Goal: Task Accomplishment & Management: Complete application form

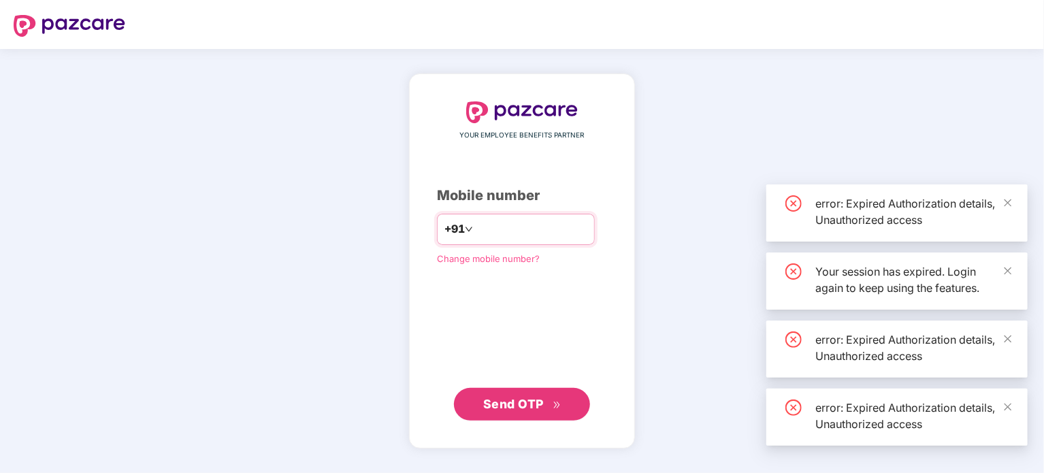
click at [530, 224] on input "number" at bounding box center [532, 229] width 112 height 22
click at [539, 231] on input "number" at bounding box center [532, 229] width 112 height 22
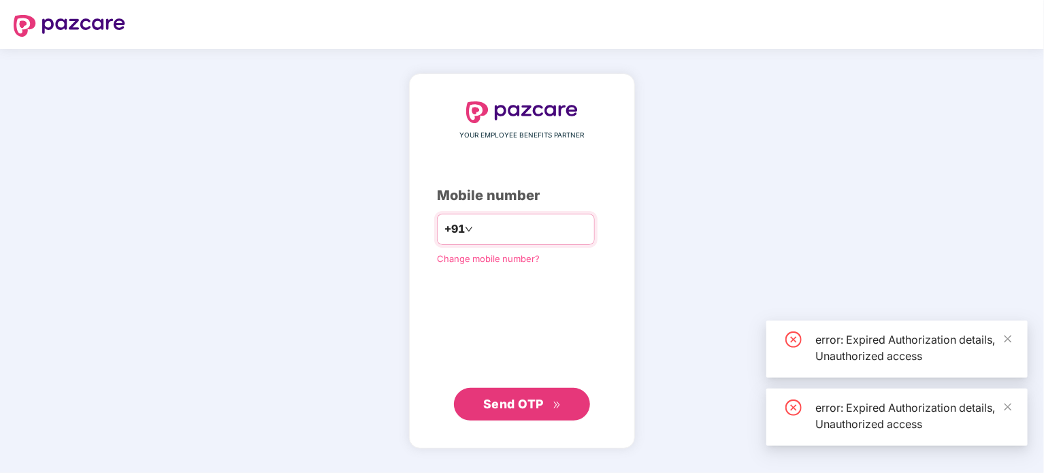
type input "**********"
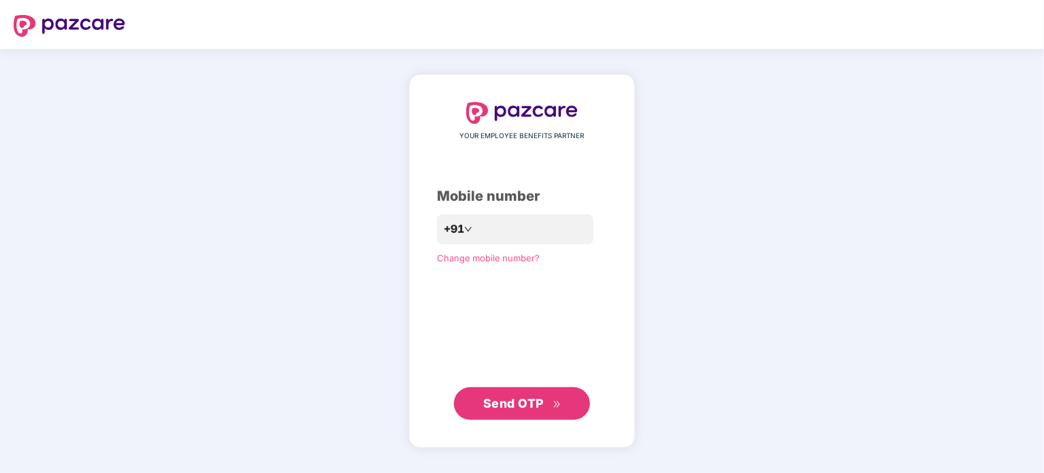
click at [531, 413] on button "Send OTP" at bounding box center [522, 403] width 136 height 33
click at [515, 236] on input "number" at bounding box center [532, 229] width 112 height 22
type input "**********"
click at [523, 407] on span "Send OTP" at bounding box center [513, 403] width 61 height 14
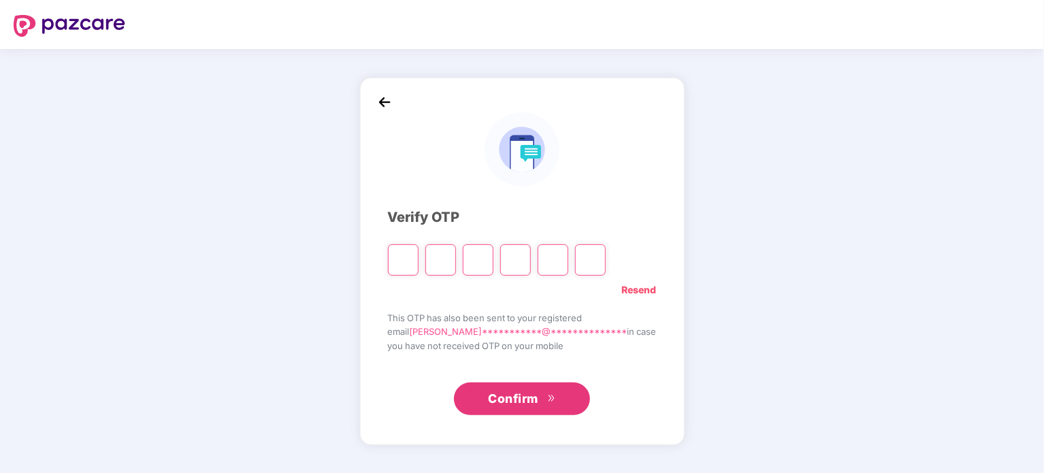
type input "*"
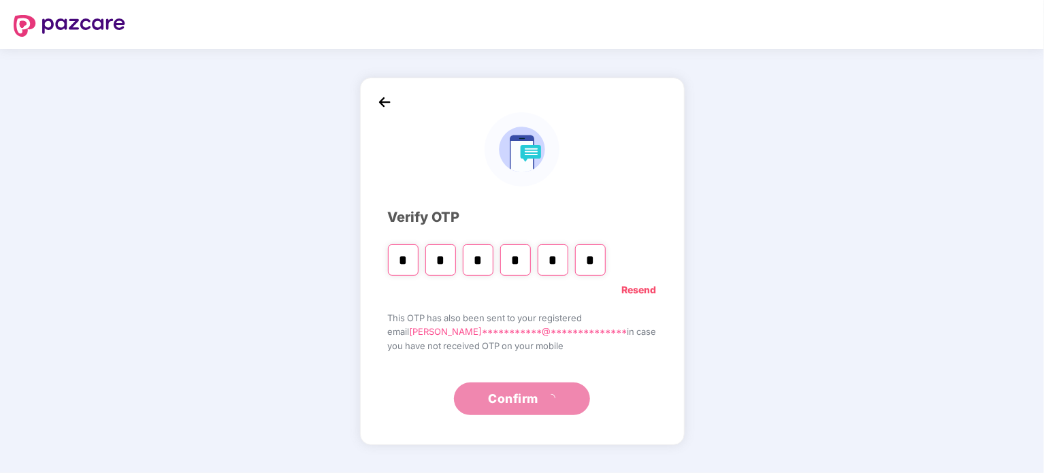
type input "*"
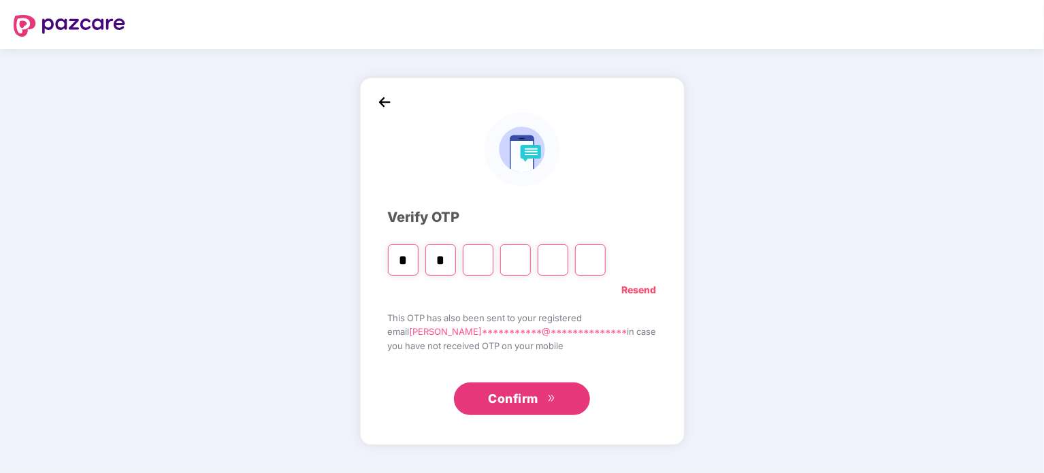
type input "*"
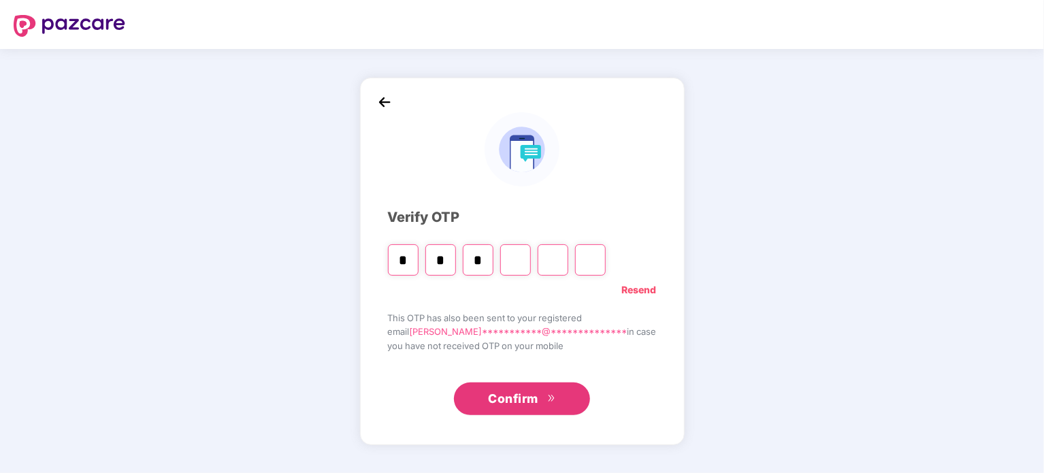
type input "*"
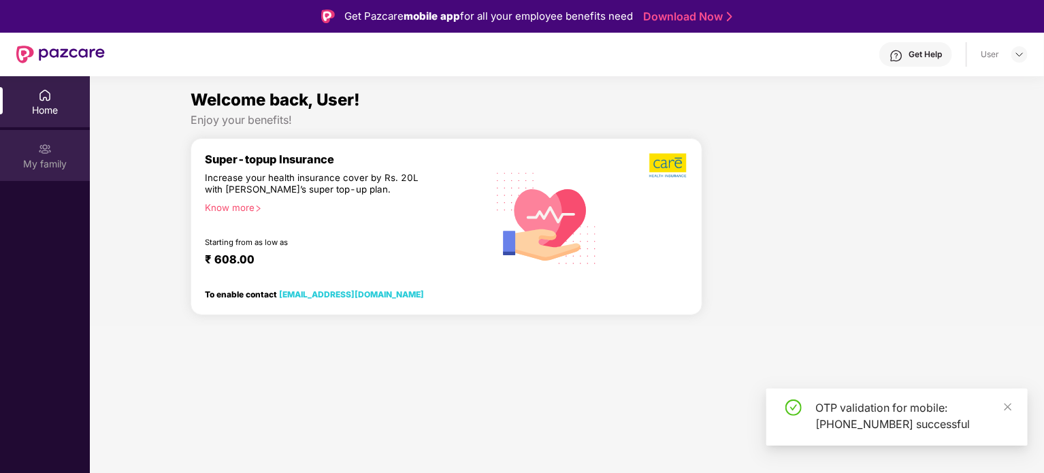
click at [46, 164] on div "My family" at bounding box center [45, 164] width 90 height 14
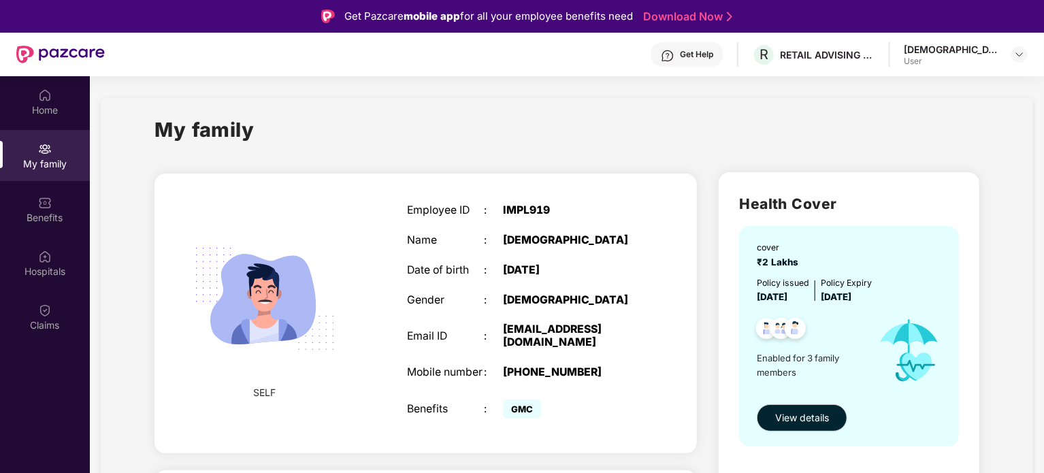
click at [660, 148] on div "My family" at bounding box center [566, 137] width 825 height 47
click at [583, 310] on div "Employee ID : IMPL919 Name : Shri Krishna Date of birth : 19 Aug 1994 Gender : …" at bounding box center [522, 313] width 258 height 252
click at [811, 413] on span "View details" at bounding box center [802, 417] width 54 height 15
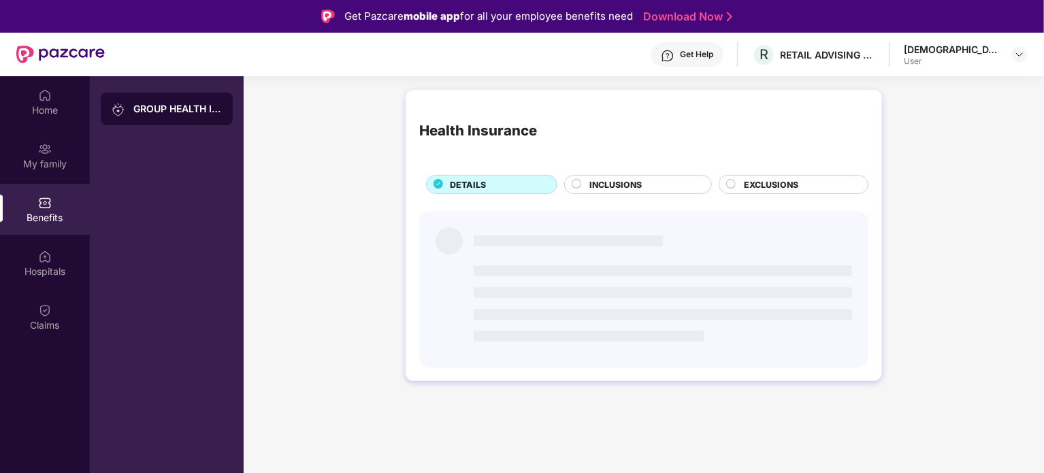
click at [459, 144] on div "Health Insurance" at bounding box center [643, 130] width 449 height 55
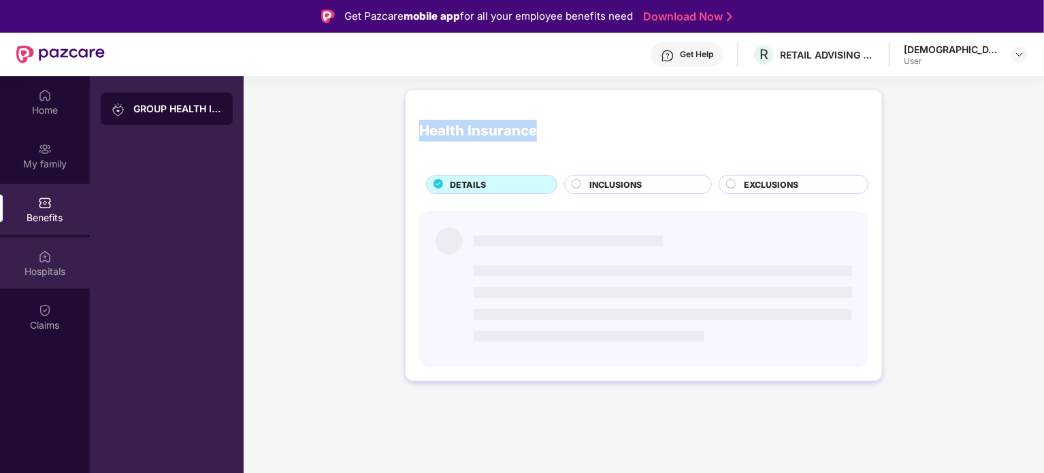
click at [38, 255] on img at bounding box center [45, 257] width 14 height 14
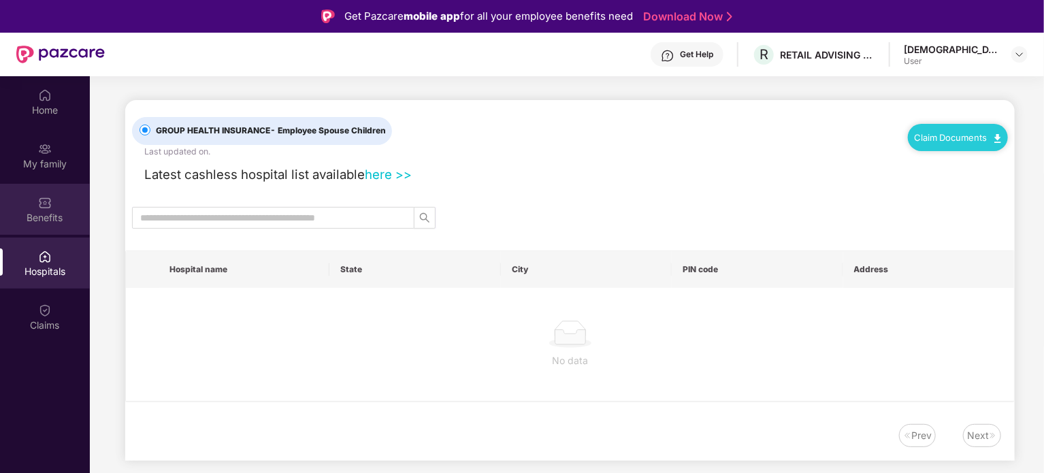
click at [46, 231] on div "Benefits" at bounding box center [45, 209] width 90 height 51
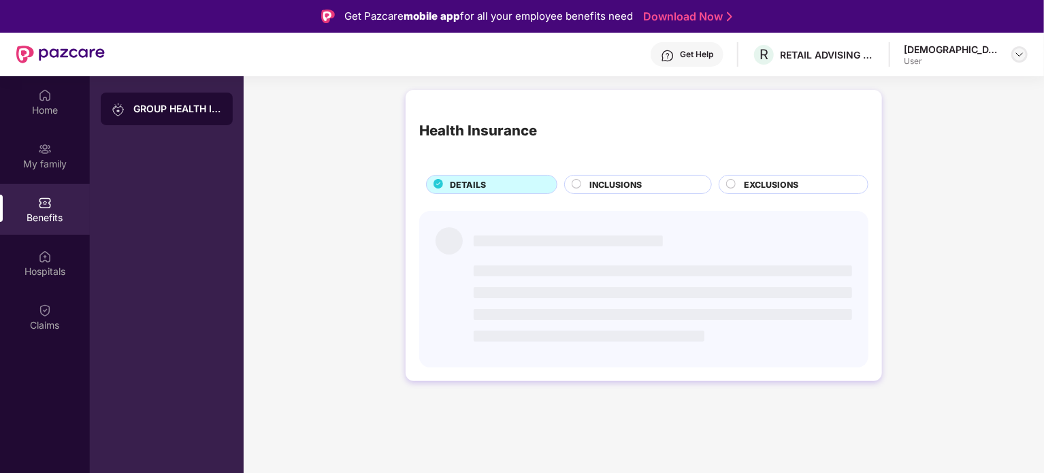
click at [1019, 59] on img at bounding box center [1019, 54] width 11 height 11
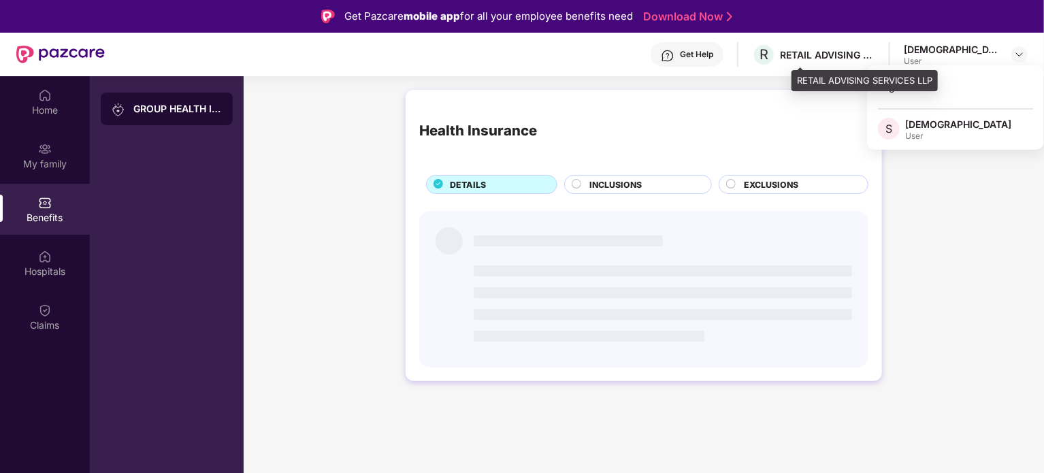
click at [875, 54] on div "RETAIL ADVISING SERVICES LLP" at bounding box center [827, 54] width 95 height 13
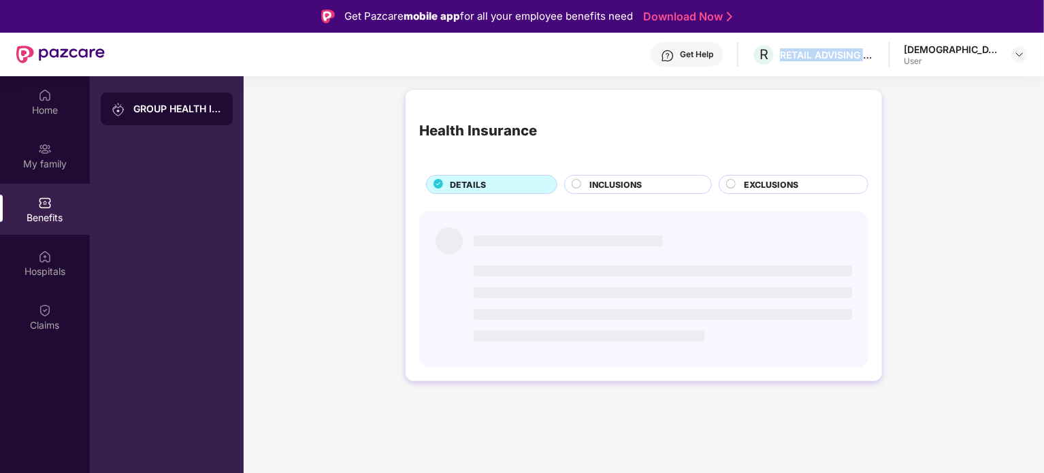
drag, startPoint x: 909, startPoint y: 54, endPoint x: 904, endPoint y: 75, distance: 21.8
click at [904, 75] on div "Get Help R RETAIL ADVISING SERVICES LLP Shri Krishna User" at bounding box center [566, 55] width 923 height 44
click at [723, 62] on div "Get Help" at bounding box center [687, 54] width 73 height 24
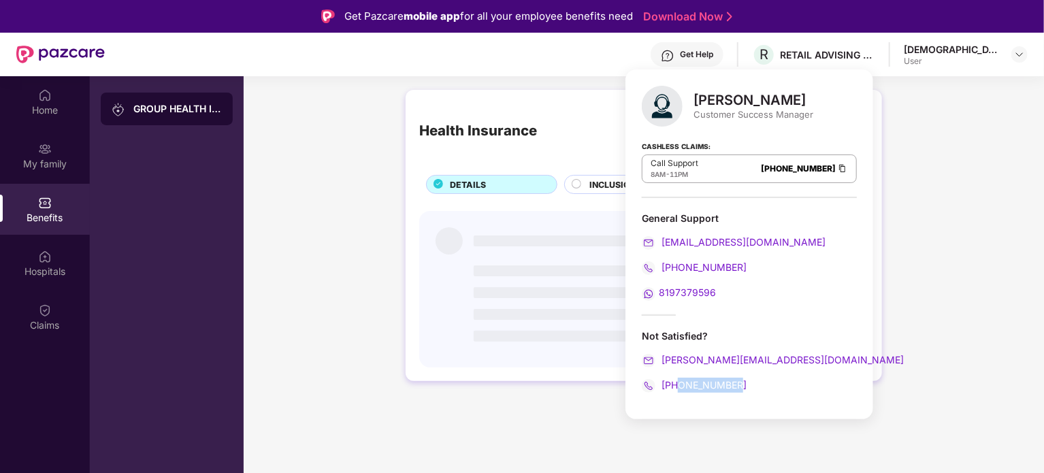
drag, startPoint x: 738, startPoint y: 387, endPoint x: 676, endPoint y: 392, distance: 62.2
click at [676, 392] on div "Harshal Bedi Customer Success Manager Cashless Claims: Call Support 8AM - 11PM …" at bounding box center [749, 244] width 248 height 350
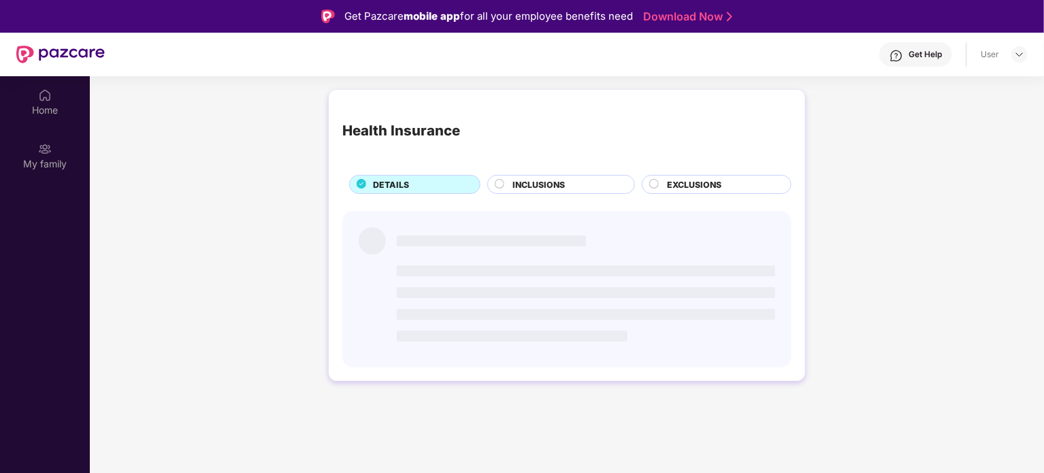
click at [905, 54] on div "Get Help" at bounding box center [915, 54] width 73 height 24
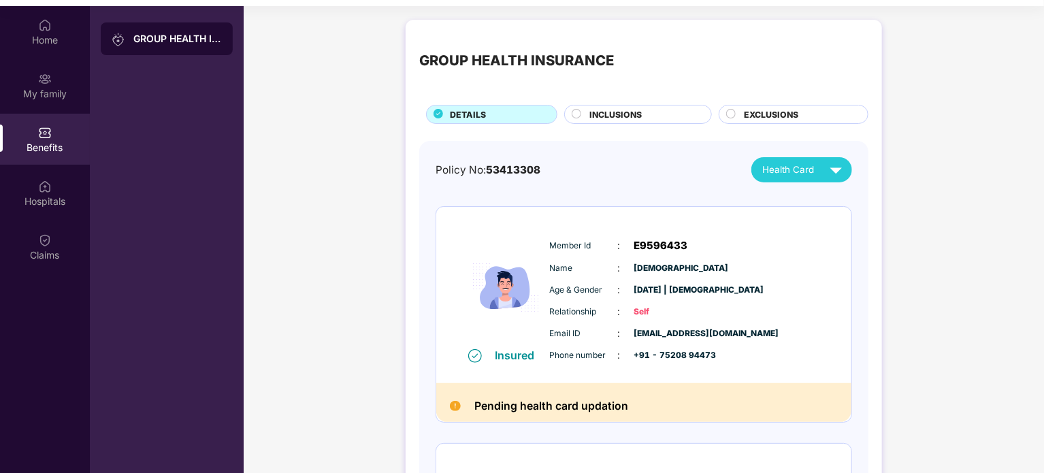
scroll to position [76, 0]
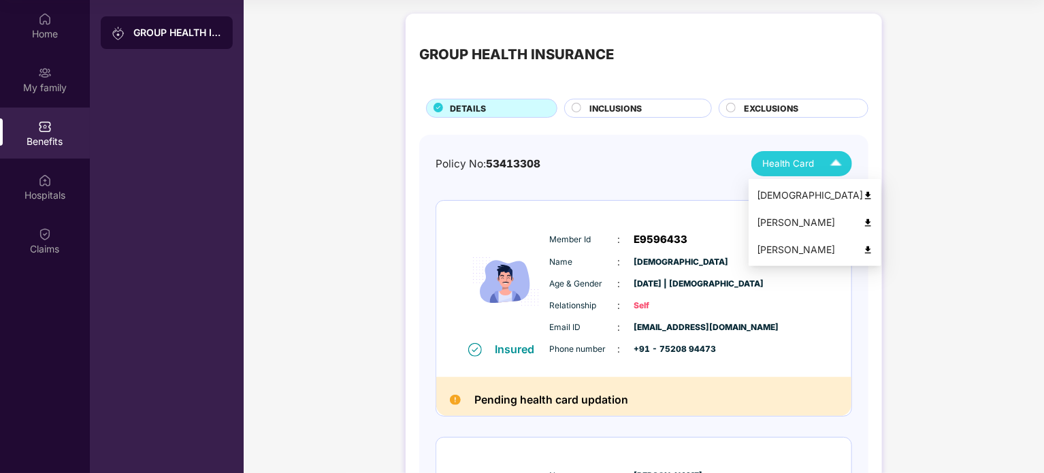
click at [847, 163] on img at bounding box center [836, 164] width 24 height 24
click at [803, 197] on div "Shri Krishna" at bounding box center [815, 195] width 116 height 15
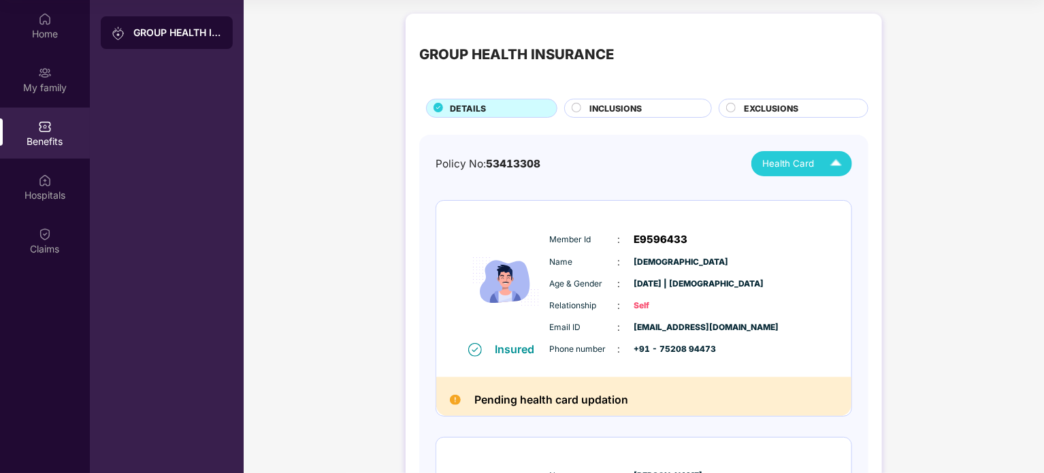
click at [702, 288] on span "19 Aug 1994 | Male" at bounding box center [668, 284] width 68 height 13
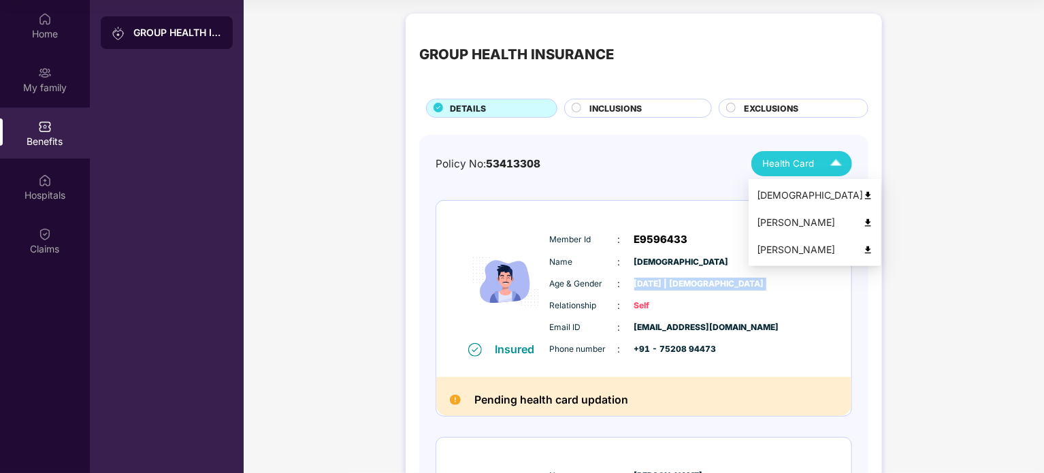
click at [816, 163] on div "Health Card" at bounding box center [805, 164] width 86 height 24
click at [774, 195] on div "Shri Krishna" at bounding box center [815, 195] width 116 height 15
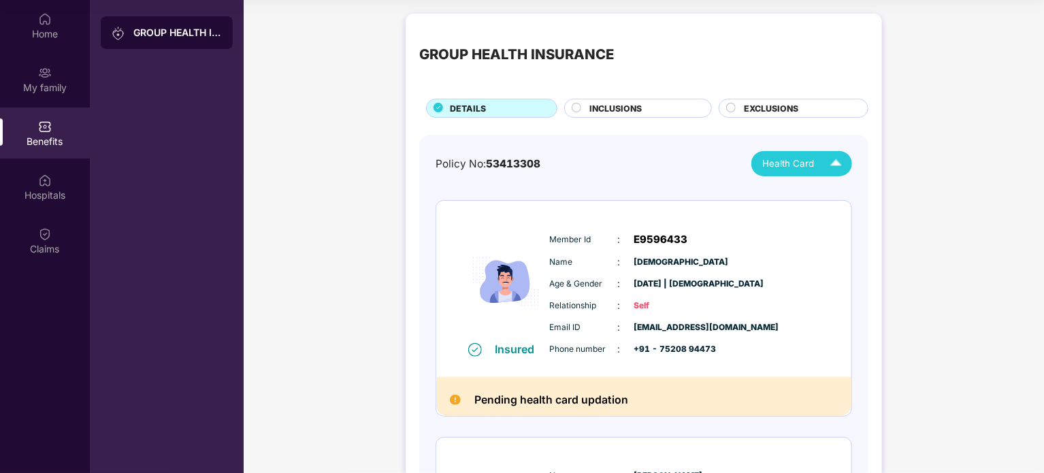
scroll to position [0, 0]
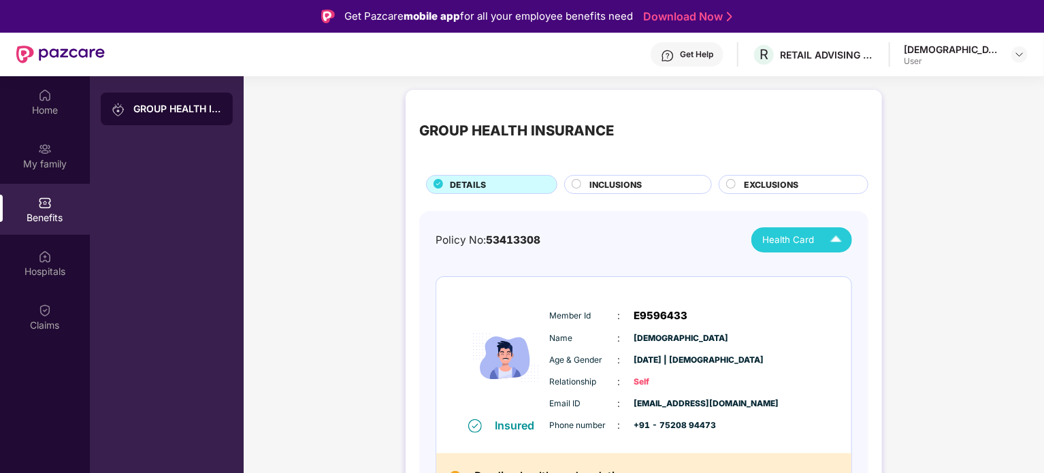
click at [713, 52] on div "Get Help" at bounding box center [696, 54] width 33 height 11
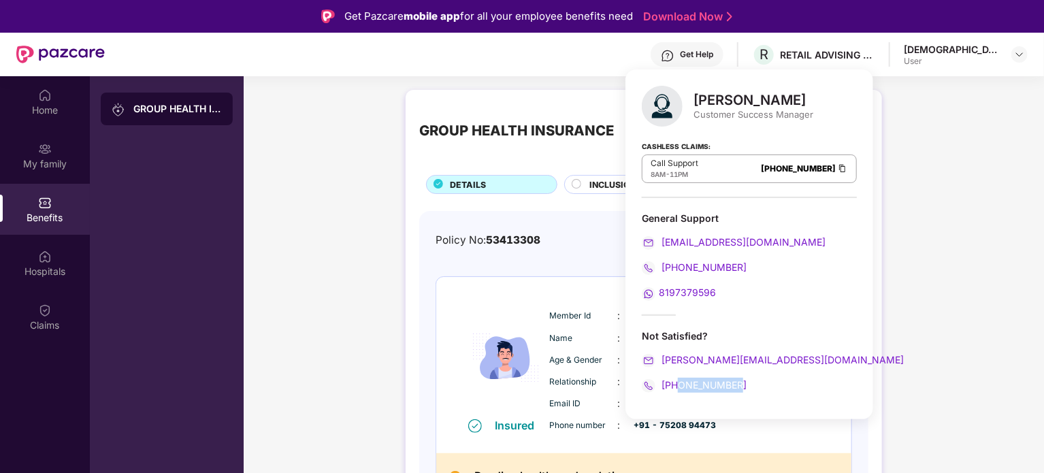
drag, startPoint x: 738, startPoint y: 384, endPoint x: 677, endPoint y: 383, distance: 60.6
click at [677, 383] on div "+917696902815" at bounding box center [749, 385] width 215 height 15
click at [654, 335] on div "Not Satisfied?" at bounding box center [749, 335] width 215 height 13
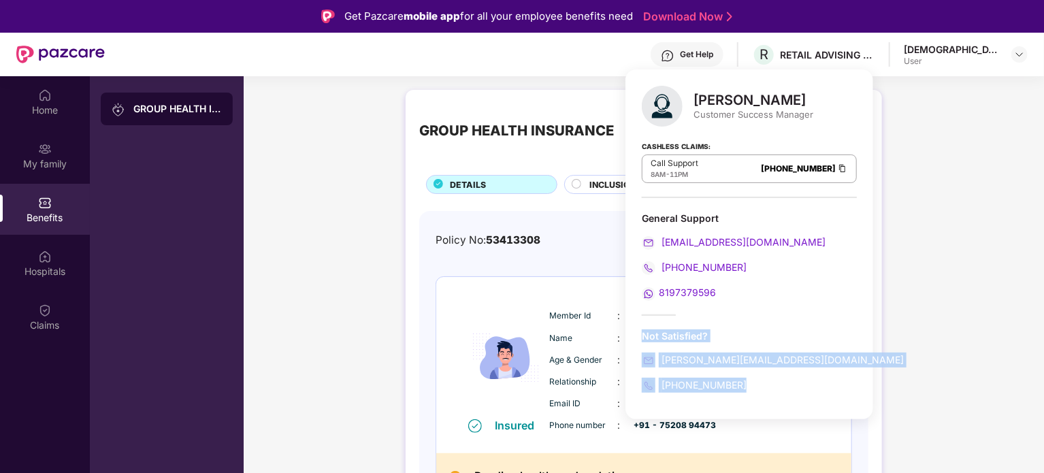
drag, startPoint x: 654, startPoint y: 335, endPoint x: 744, endPoint y: 382, distance: 101.7
click at [744, 382] on div "Not Satisfied? harshal.bedi@pazcare.com +917696902815" at bounding box center [749, 360] width 215 height 63
click at [744, 382] on div "+917696902815" at bounding box center [749, 385] width 215 height 15
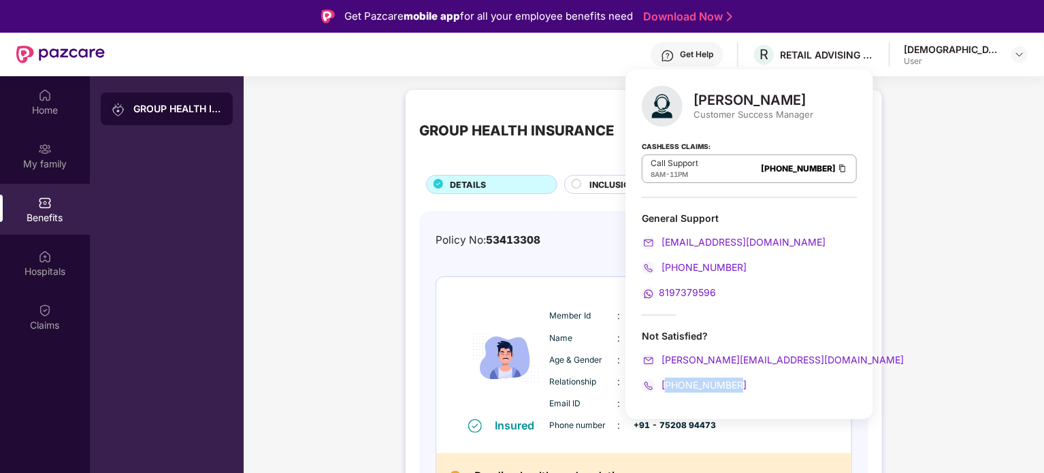
click at [743, 389] on div "+917696902815" at bounding box center [749, 385] width 215 height 15
drag, startPoint x: 743, startPoint y: 389, endPoint x: 713, endPoint y: 382, distance: 31.2
click at [713, 382] on div "+917696902815" at bounding box center [749, 385] width 215 height 15
click at [742, 269] on div "080-3783-4753" at bounding box center [749, 267] width 215 height 15
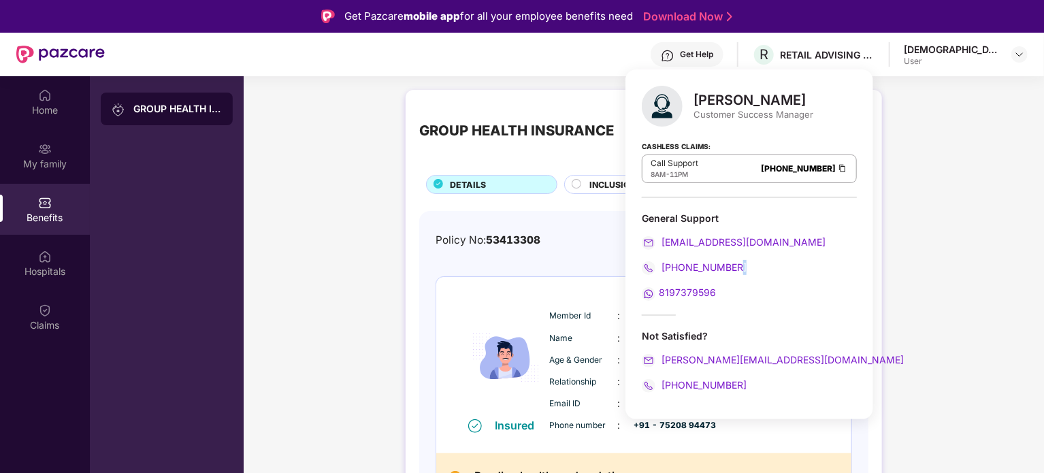
click at [742, 269] on div "080-3783-4753" at bounding box center [749, 267] width 215 height 15
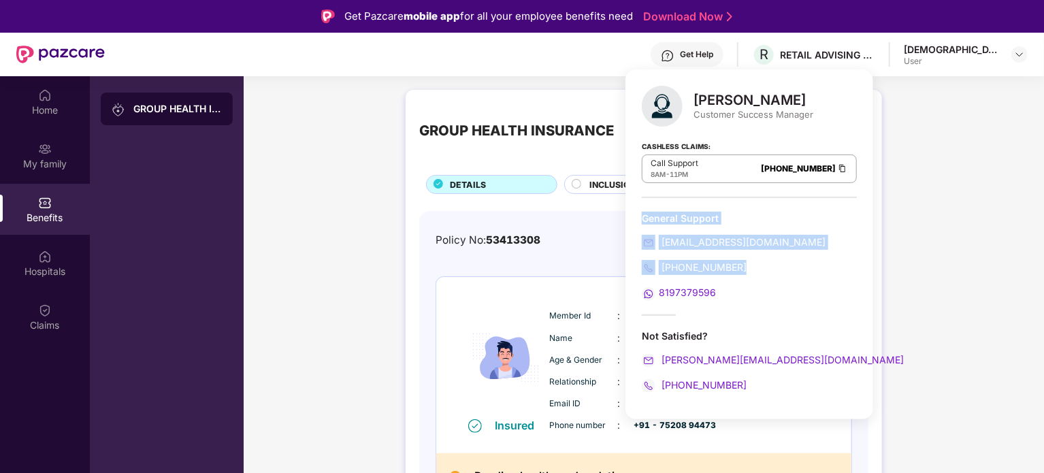
drag, startPoint x: 742, startPoint y: 269, endPoint x: 659, endPoint y: 220, distance: 96.2
click at [659, 220] on div "General Support support@pazcare.com 080-3783-4753 8197379596" at bounding box center [749, 256] width 215 height 89
click at [659, 220] on div "General Support" at bounding box center [749, 218] width 215 height 13
drag, startPoint x: 659, startPoint y: 220, endPoint x: 755, endPoint y: 296, distance: 122.0
click at [755, 296] on div "General Support support@pazcare.com 080-3783-4753 8197379596" at bounding box center [749, 256] width 215 height 89
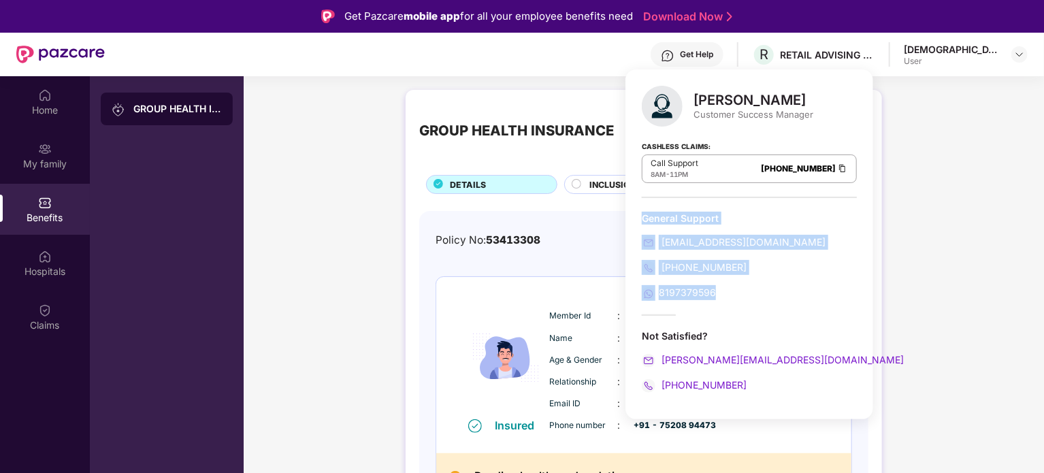
click at [755, 296] on div "8197379596" at bounding box center [749, 292] width 215 height 15
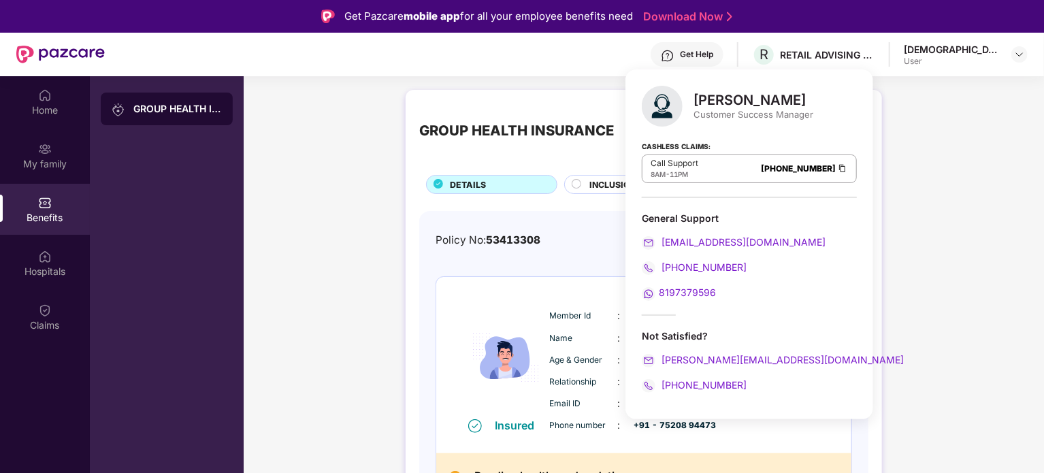
click at [755, 296] on div "8197379596" at bounding box center [749, 292] width 215 height 15
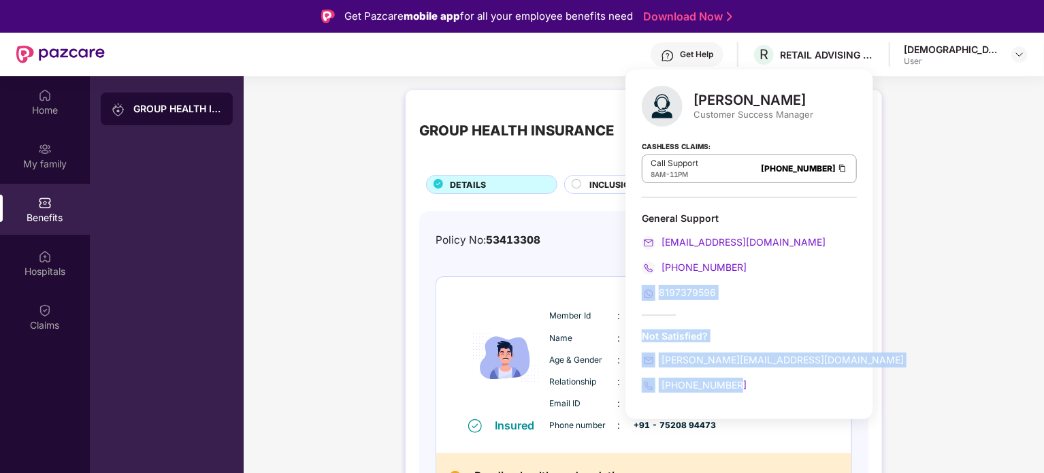
drag, startPoint x: 755, startPoint y: 296, endPoint x: 762, endPoint y: 402, distance: 105.7
click at [762, 402] on div "Harshal Bedi Customer Success Manager Cashless Claims: Call Support 8AM - 11PM …" at bounding box center [749, 244] width 248 height 350
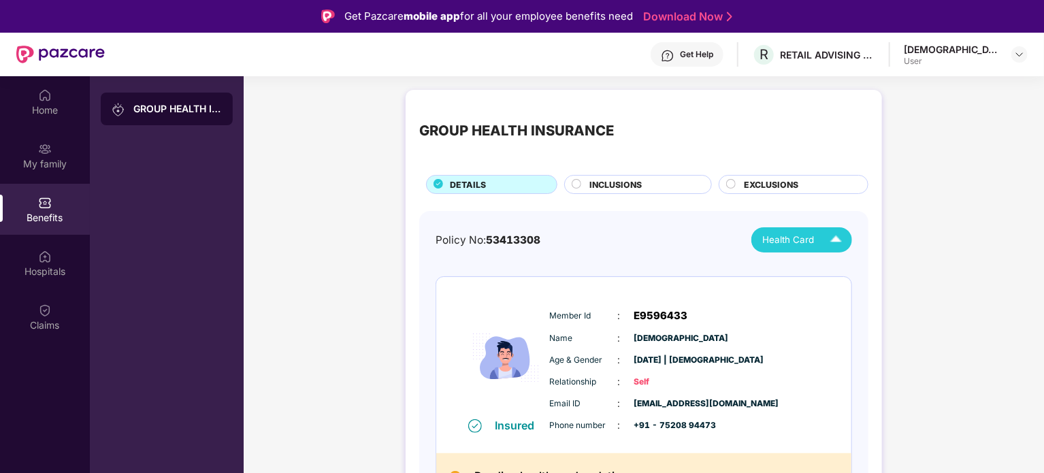
click at [679, 424] on span "+91 - 75208 94473" at bounding box center [668, 425] width 68 height 13
drag, startPoint x: 679, startPoint y: 424, endPoint x: 712, endPoint y: 426, distance: 32.7
click at [702, 426] on span "+91 - 75208 94473" at bounding box center [668, 425] width 68 height 13
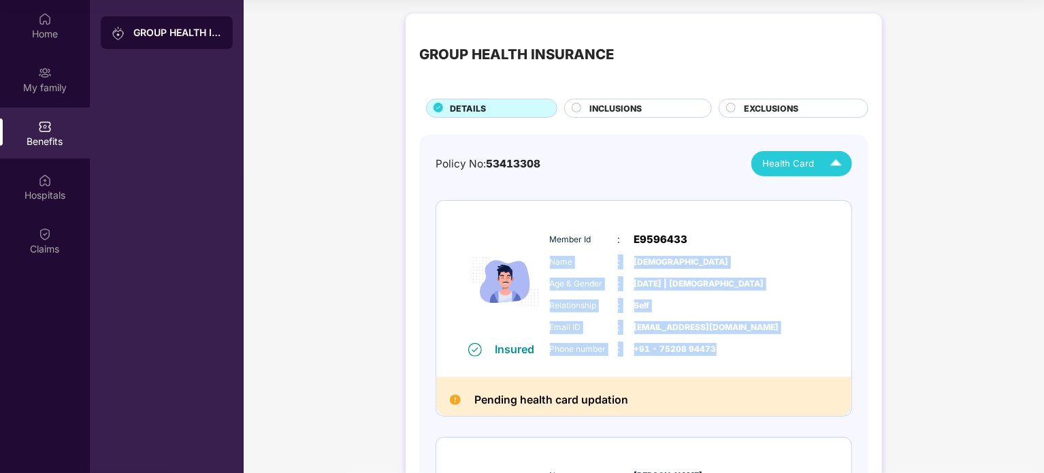
drag, startPoint x: 1043, startPoint y: 226, endPoint x: 1031, endPoint y: 353, distance: 127.8
click at [1031, 353] on div "GROUP HEALTH INSURANCE DETAILS INCLUSIONS EXCLUSIONS Policy No: 53413308 Health…" at bounding box center [644, 460] width 800 height 906
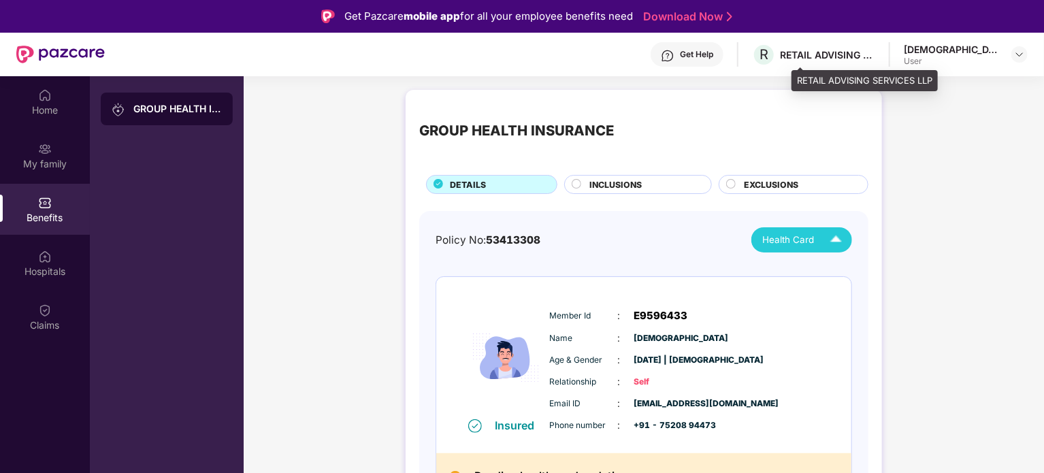
click at [875, 58] on div "RETAIL ADVISING SERVICES LLP" at bounding box center [827, 54] width 95 height 13
click at [918, 53] on div "Get Help R RETAIL ADVISING SERVICES LLP Shri Krishna User" at bounding box center [566, 55] width 923 height 44
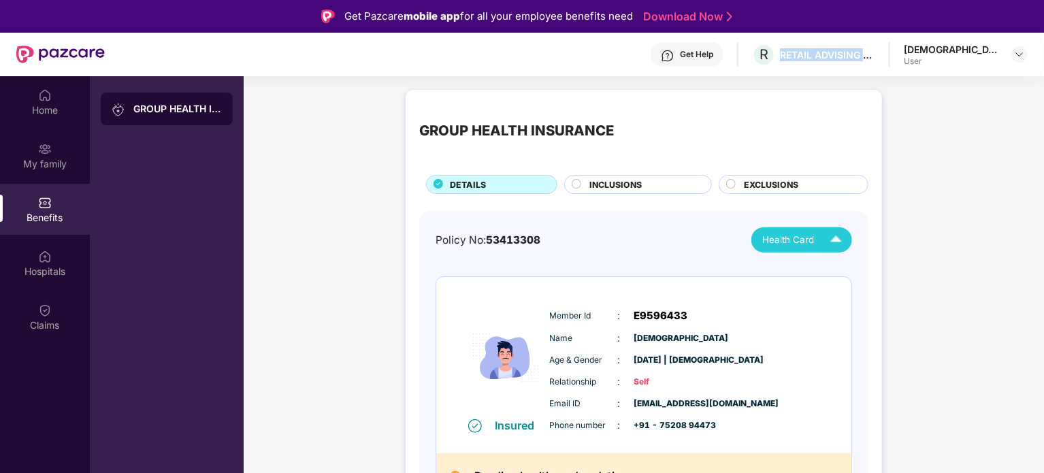
click at [918, 53] on div "Get Help R RETAIL ADVISING SERVICES LLP Shri Krishna User" at bounding box center [566, 55] width 923 height 44
click at [723, 48] on div "Get Help" at bounding box center [687, 54] width 73 height 24
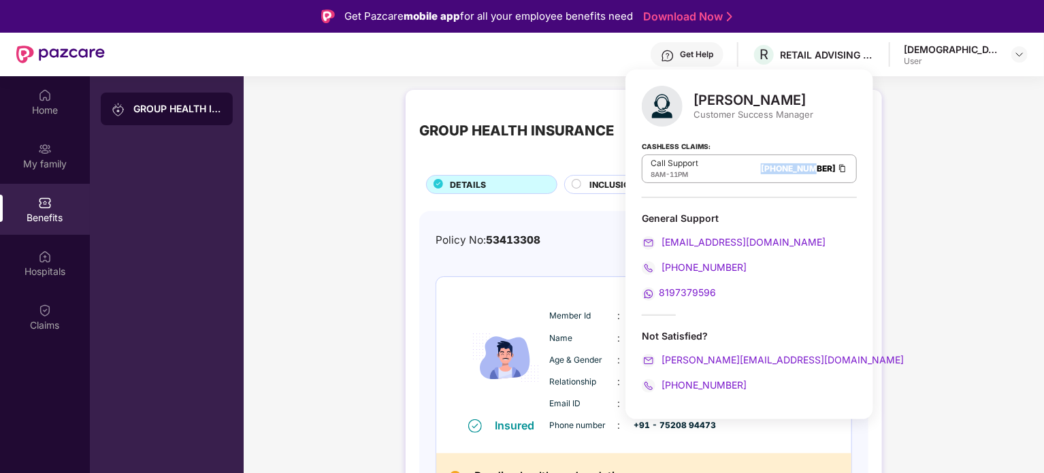
drag, startPoint x: 711, startPoint y: 171, endPoint x: 774, endPoint y: 176, distance: 62.8
click at [774, 176] on div "Call Support 8AM - 11PM 080-3783-5420" at bounding box center [749, 168] width 215 height 29
click at [720, 290] on div "8197379596" at bounding box center [749, 292] width 215 height 15
drag, startPoint x: 720, startPoint y: 290, endPoint x: 668, endPoint y: 295, distance: 52.0
click at [668, 295] on div "8197379596" at bounding box center [749, 292] width 215 height 15
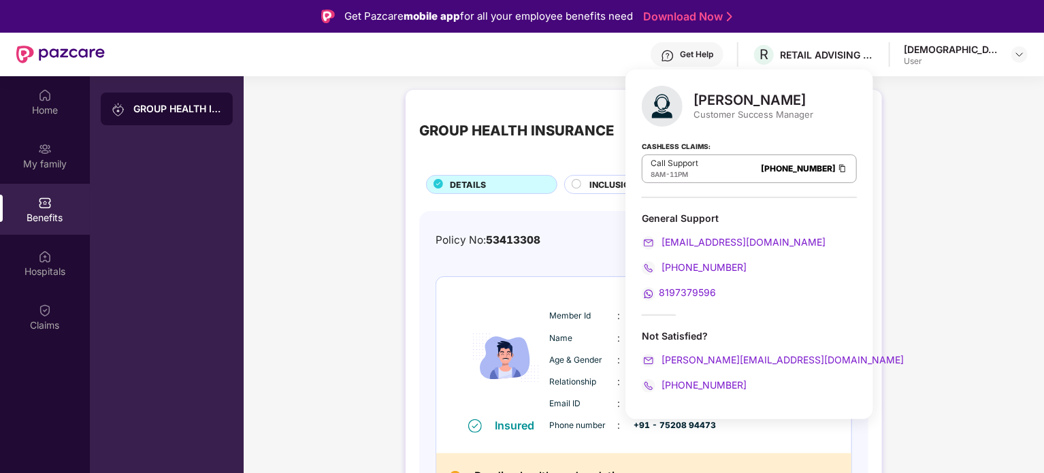
click at [744, 269] on div "080-3783-4753" at bounding box center [749, 267] width 215 height 15
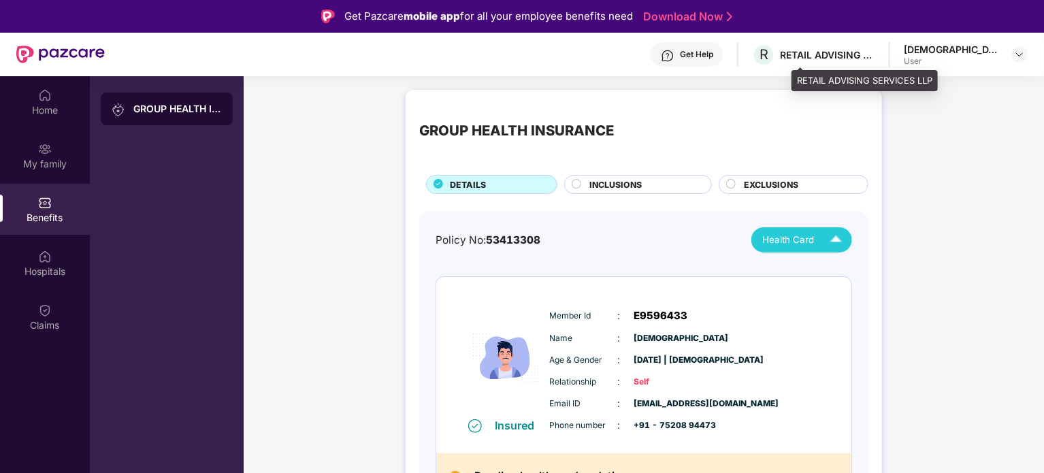
click at [875, 64] on div "R RETAIL ADVISING SERVICES LLP" at bounding box center [813, 55] width 123 height 24
click at [875, 52] on div "RETAIL ADVISING SERVICES LLP" at bounding box center [827, 54] width 95 height 13
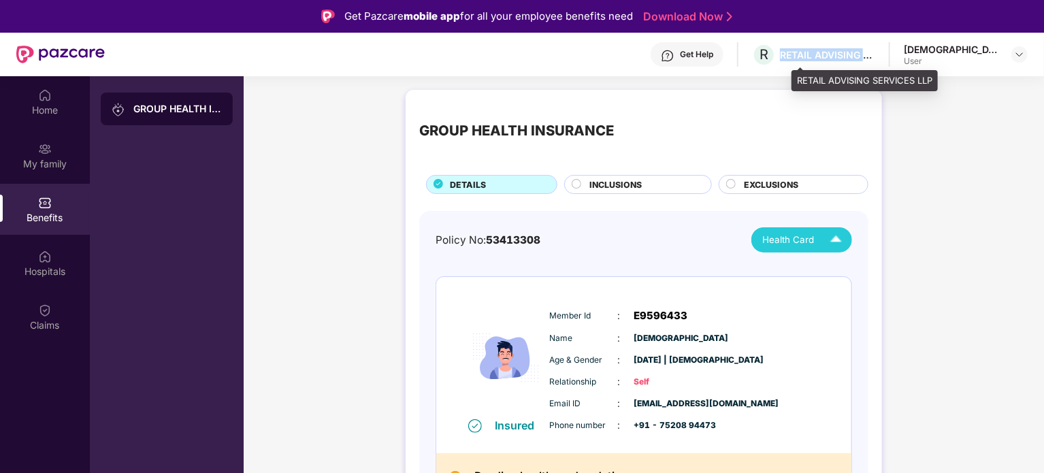
drag, startPoint x: 905, startPoint y: 52, endPoint x: 907, endPoint y: 62, distance: 10.4
click at [875, 62] on div "R RETAIL ADVISING SERVICES LLP" at bounding box center [813, 55] width 123 height 24
drag, startPoint x: 907, startPoint y: 62, endPoint x: 892, endPoint y: 59, distance: 15.2
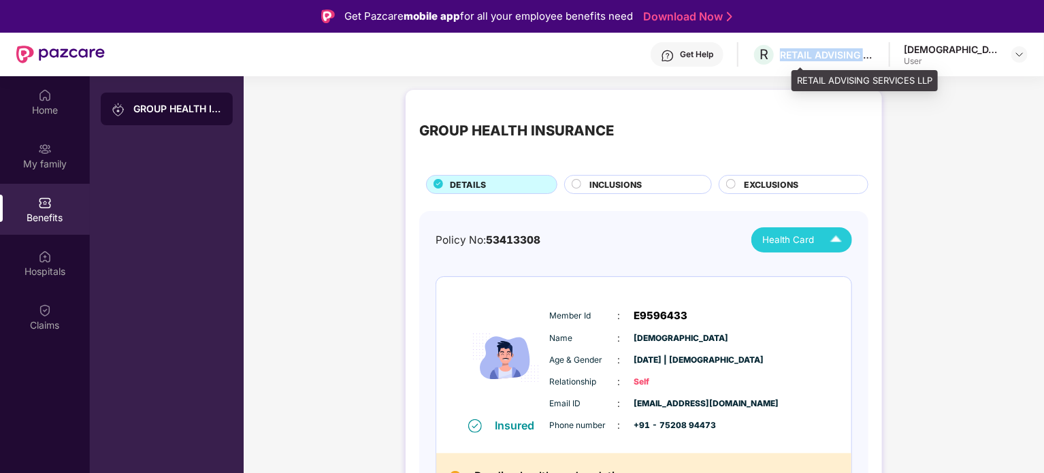
click at [875, 59] on div "R RETAIL ADVISING SERVICES LLP" at bounding box center [813, 55] width 123 height 24
click at [875, 59] on div "RETAIL ADVISING SERVICES LLP" at bounding box center [827, 54] width 95 height 13
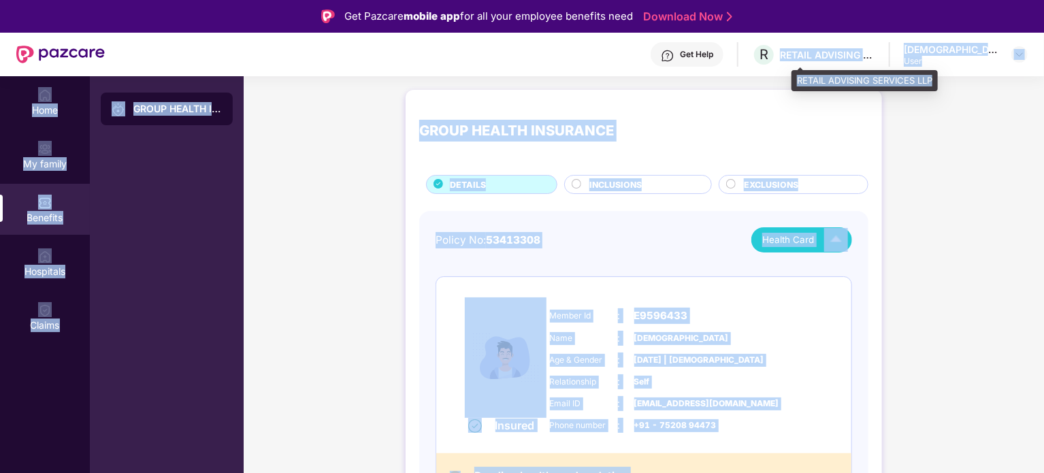
drag, startPoint x: 892, startPoint y: 59, endPoint x: 901, endPoint y: 82, distance: 24.1
click at [901, 82] on div "Get Pazcare mobile app for all your employee benefits need Download Now Get Hel…" at bounding box center [522, 274] width 1044 height 549
click at [901, 82] on div "RETAIL ADVISING SERVICES LLP" at bounding box center [864, 81] width 146 height 22
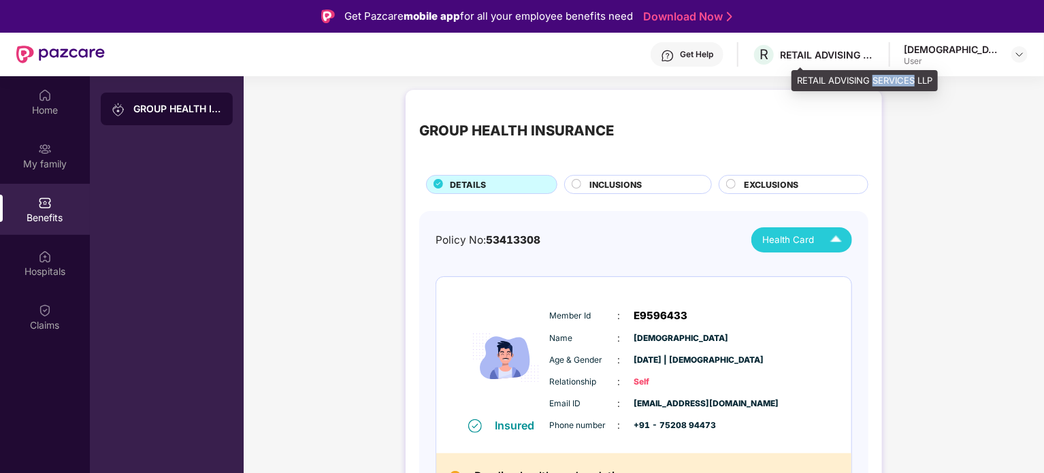
click at [901, 82] on div "RETAIL ADVISING SERVICES LLP" at bounding box center [864, 81] width 146 height 22
drag, startPoint x: 901, startPoint y: 82, endPoint x: 866, endPoint y: 84, distance: 35.4
click at [866, 84] on div "RETAIL ADVISING SERVICES LLP" at bounding box center [864, 81] width 146 height 22
drag, startPoint x: 866, startPoint y: 84, endPoint x: 808, endPoint y: 84, distance: 57.2
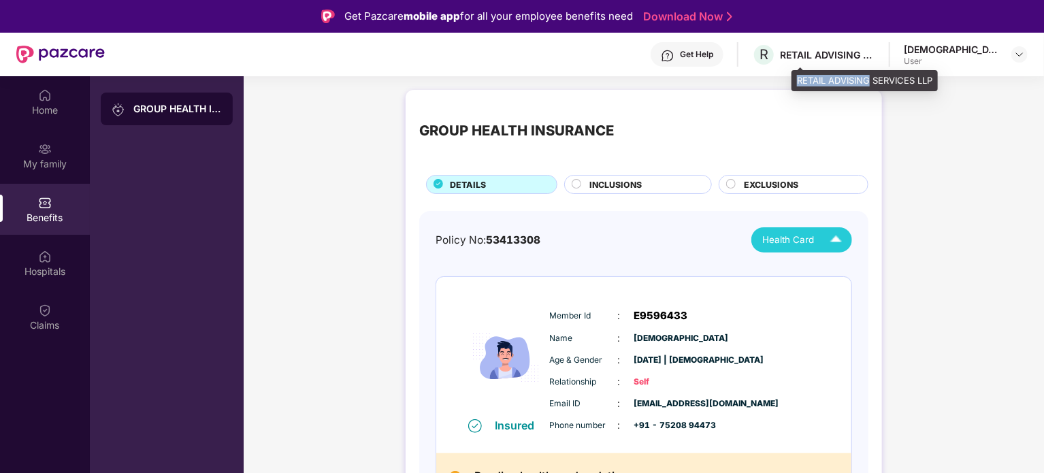
click at [808, 84] on div "RETAIL ADVISING SERVICES LLP" at bounding box center [864, 81] width 146 height 22
drag, startPoint x: 808, startPoint y: 84, endPoint x: 911, endPoint y: 84, distance: 102.8
click at [911, 84] on div "RETAIL ADVISING SERVICES LLP" at bounding box center [864, 81] width 146 height 22
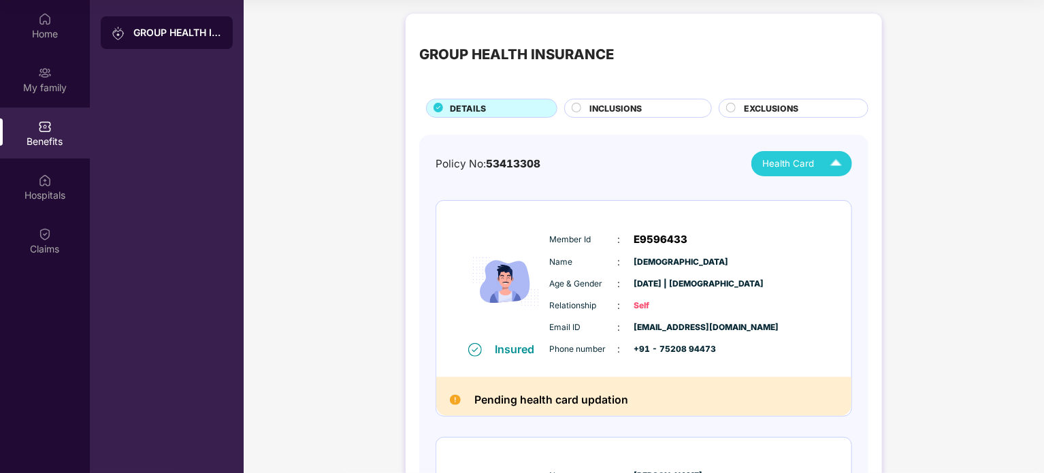
scroll to position [73, 0]
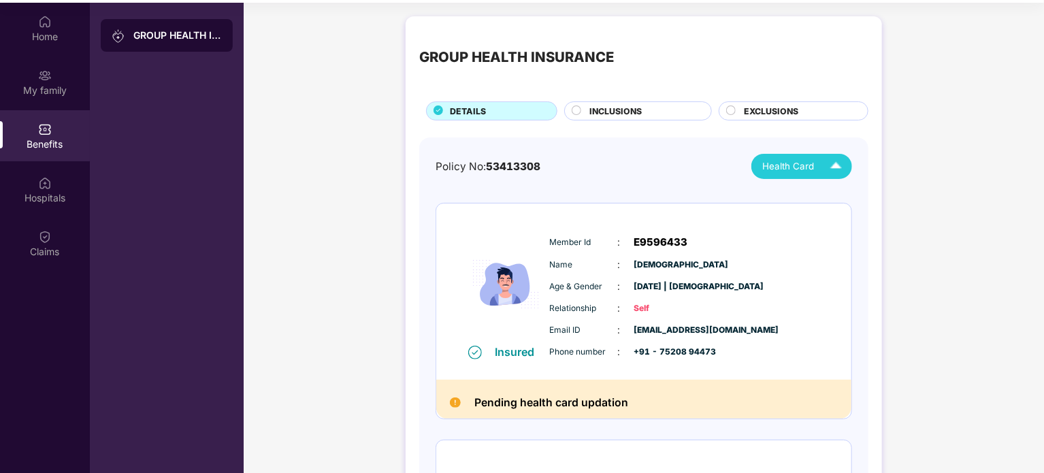
click at [664, 350] on span "+91 - 75208 94473" at bounding box center [668, 352] width 68 height 13
drag, startPoint x: 664, startPoint y: 350, endPoint x: 695, endPoint y: 350, distance: 31.3
click at [695, 350] on span "+91 - 75208 94473" at bounding box center [668, 352] width 68 height 13
click at [672, 259] on span "Shri Krishna" at bounding box center [668, 265] width 68 height 13
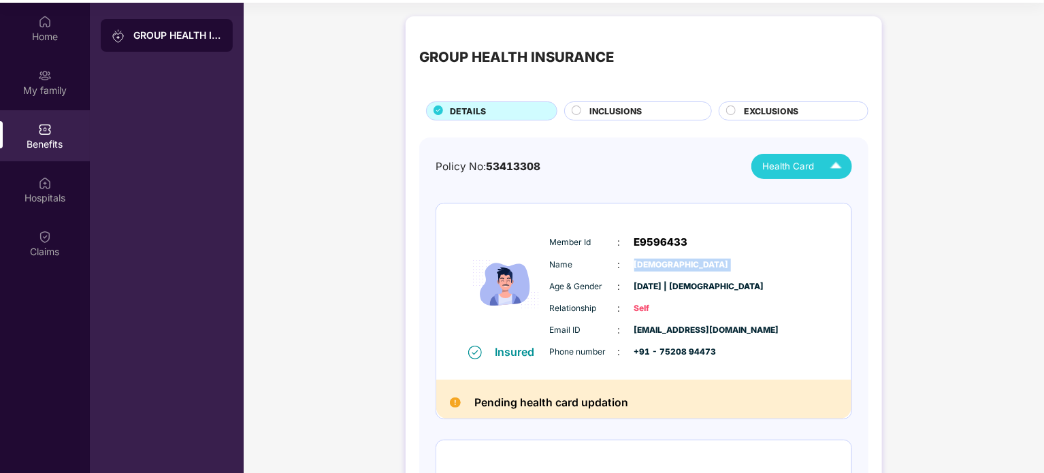
click at [672, 259] on span "Shri Krishna" at bounding box center [668, 265] width 68 height 13
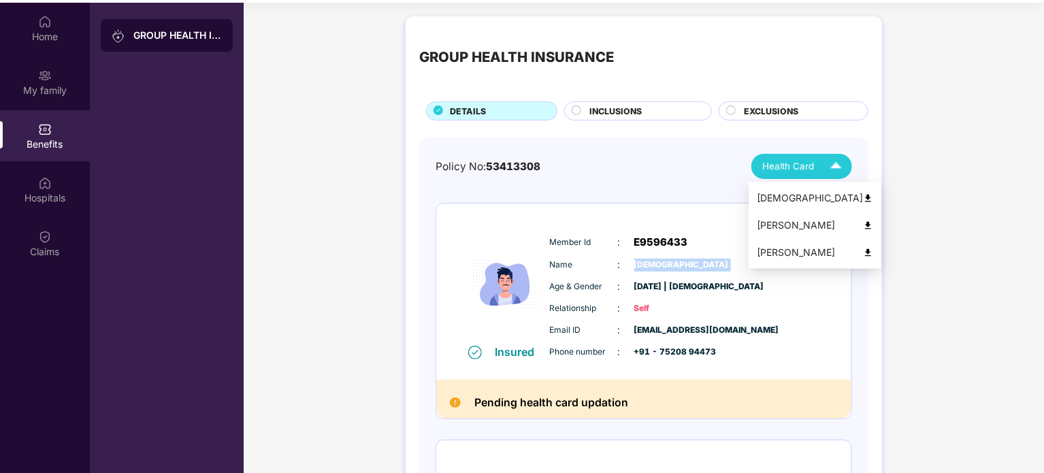
click at [787, 174] on div "Health Card" at bounding box center [805, 166] width 86 height 24
click at [786, 193] on div "Shri Krishna" at bounding box center [815, 198] width 116 height 15
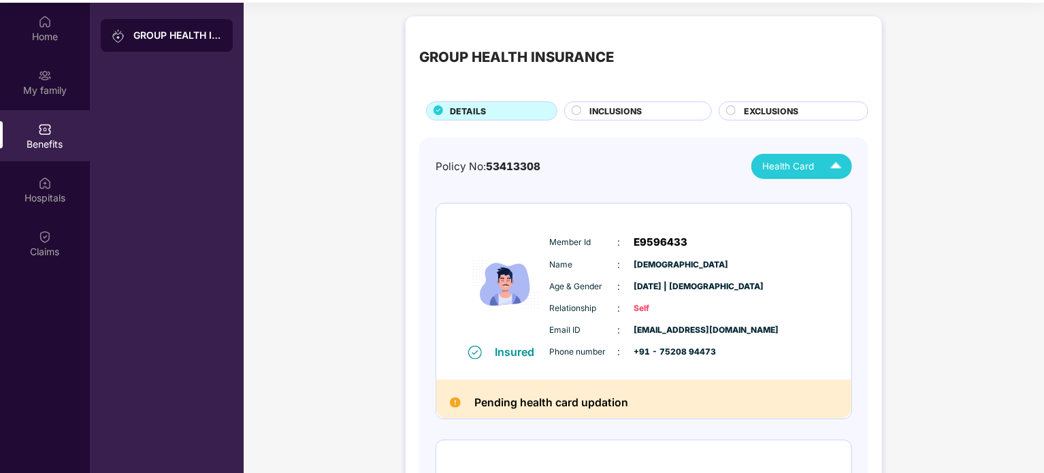
click at [655, 240] on span "E9596433" at bounding box center [661, 242] width 54 height 16
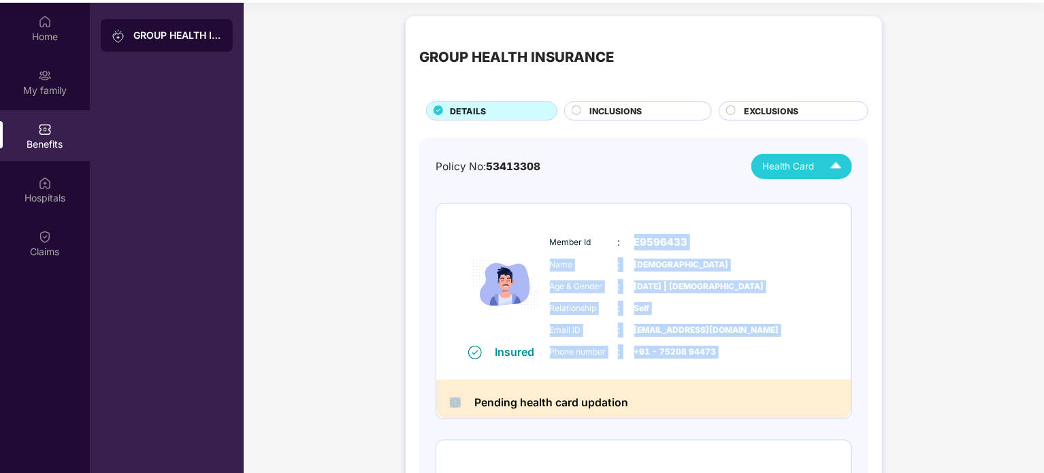
drag, startPoint x: 655, startPoint y: 240, endPoint x: 689, endPoint y: 355, distance: 119.7
click at [689, 355] on div "Member Id : E9596433 Name : Shri Krishna Age & Gender : 19 Aug 1994 | Male Rela…" at bounding box center [684, 296] width 277 height 139
click at [689, 355] on span "+91 - 75208 94473" at bounding box center [668, 352] width 68 height 13
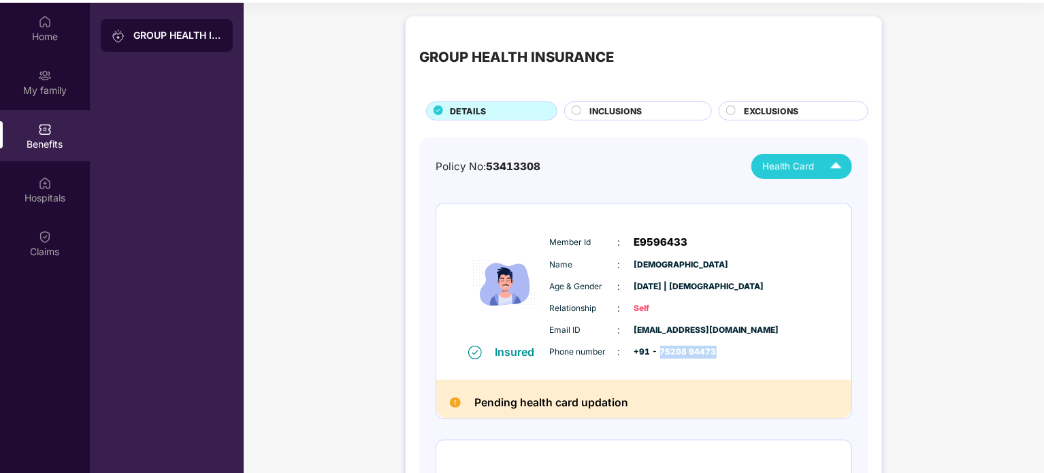
drag, startPoint x: 689, startPoint y: 355, endPoint x: 672, endPoint y: 356, distance: 16.3
click at [672, 356] on span "+91 - 75208 94473" at bounding box center [668, 352] width 68 height 13
click at [593, 396] on h2 "Pending health card updation" at bounding box center [551, 402] width 154 height 18
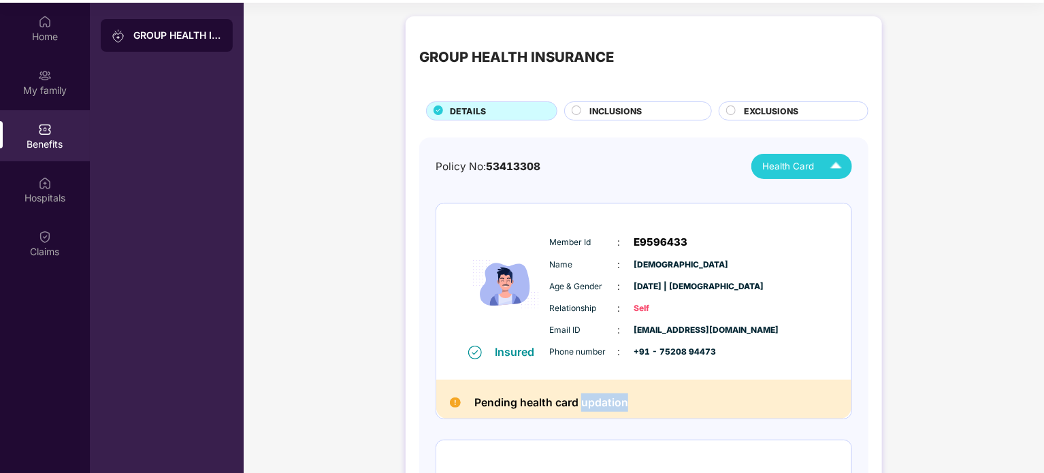
click at [593, 396] on h2 "Pending health card updation" at bounding box center [551, 402] width 154 height 18
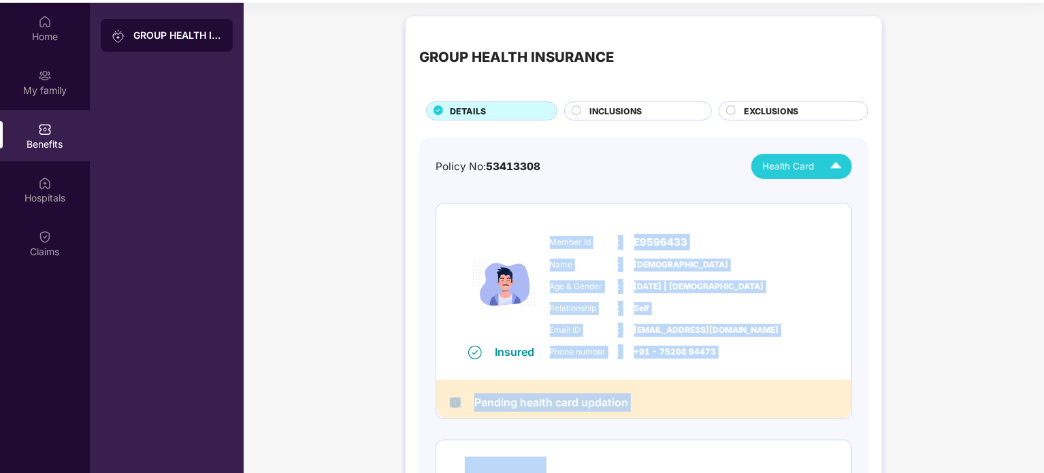
drag, startPoint x: 593, startPoint y: 396, endPoint x: 592, endPoint y: 238, distance: 157.9
click at [592, 238] on div "Insured Member Id : E9596433 Name : Shri Krishna Age & Gender : 19 Aug 1994 | M…" at bounding box center [644, 311] width 416 height 216
click at [592, 238] on span "Member Id" at bounding box center [584, 242] width 68 height 13
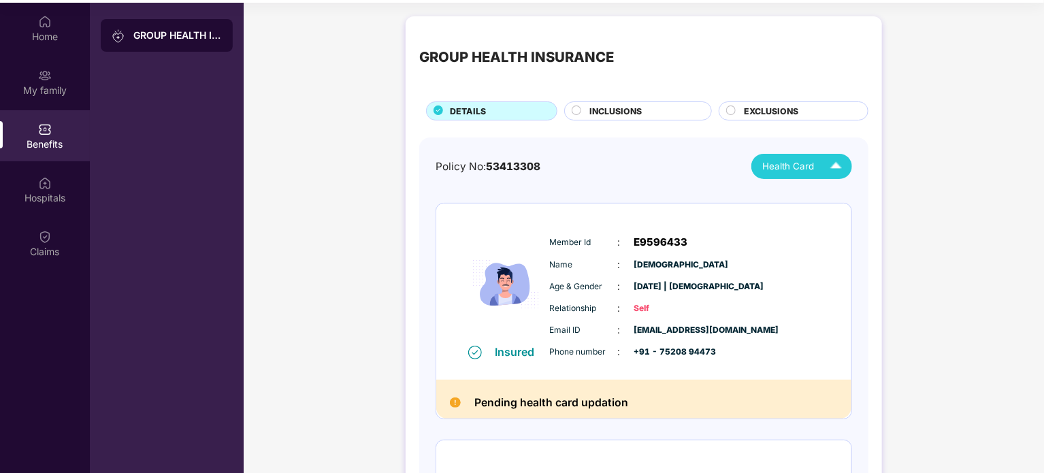
click at [592, 238] on span "Member Id" at bounding box center [584, 242] width 68 height 13
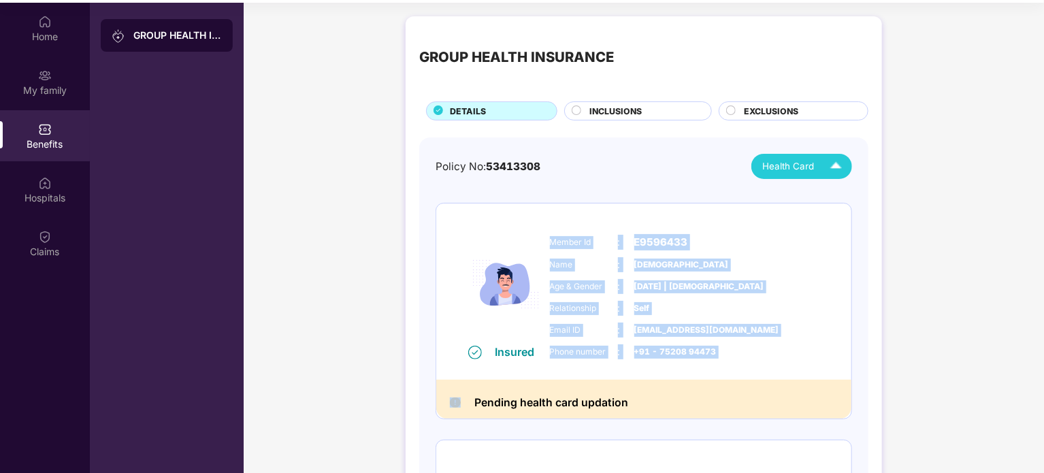
drag, startPoint x: 592, startPoint y: 238, endPoint x: 659, endPoint y: 378, distance: 154.9
click at [659, 378] on div "Insured Member Id : E9596433 Name : Shri Krishna Age & Gender : 19 Aug 1994 | M…" at bounding box center [643, 291] width 415 height 176
click at [675, 269] on span "Shri Krishna" at bounding box center [668, 265] width 68 height 13
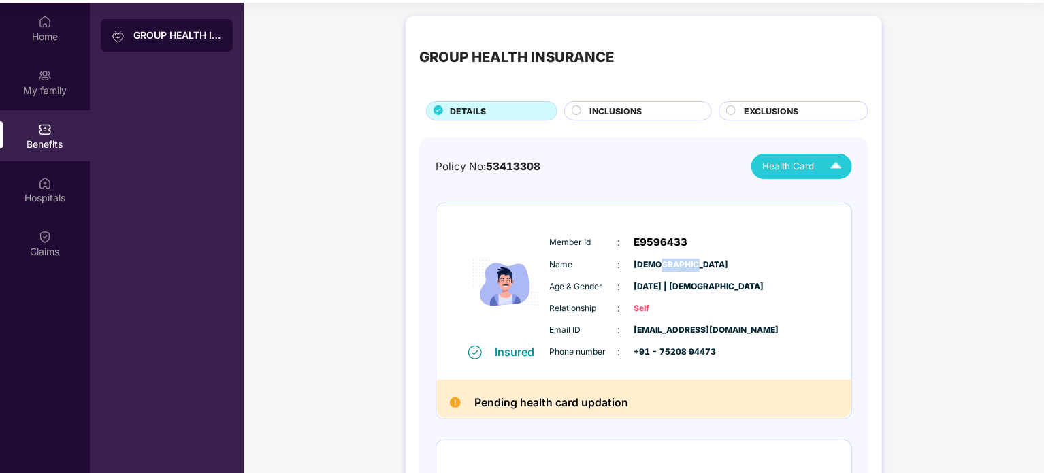
click at [675, 269] on span "Shri Krishna" at bounding box center [668, 265] width 68 height 13
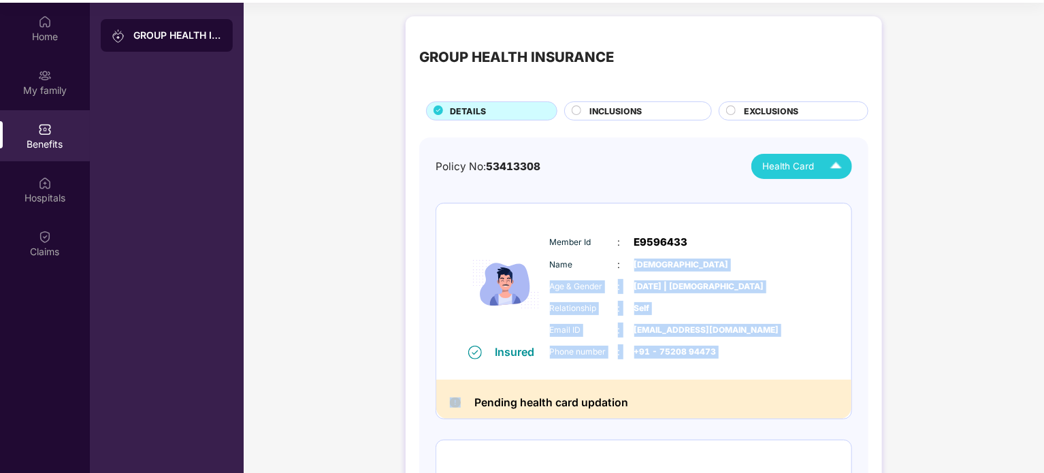
drag, startPoint x: 675, startPoint y: 269, endPoint x: 664, endPoint y: 364, distance: 95.9
click at [664, 364] on div "Member Id : E9596433 Name : Shri Krishna Age & Gender : 19 Aug 1994 | Male Rela…" at bounding box center [684, 296] width 277 height 139
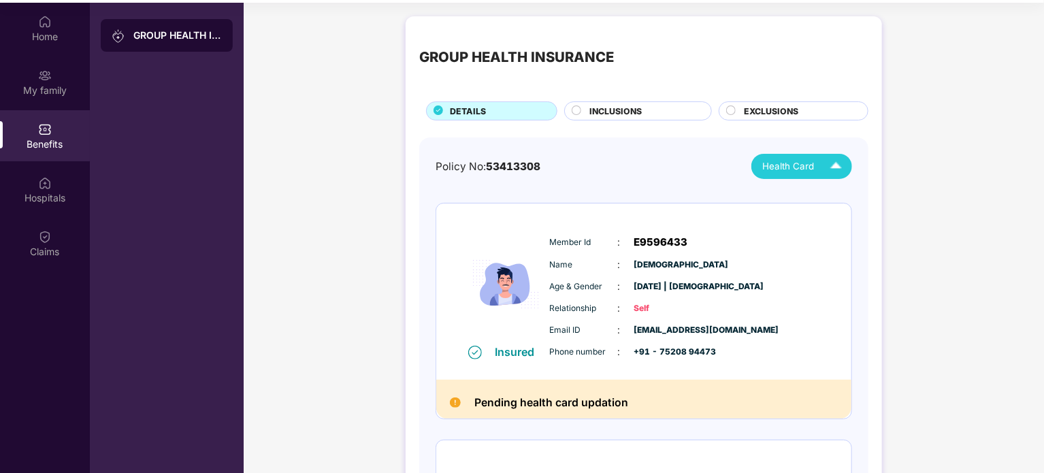
click at [586, 403] on h2 "Pending health card updation" at bounding box center [551, 402] width 154 height 18
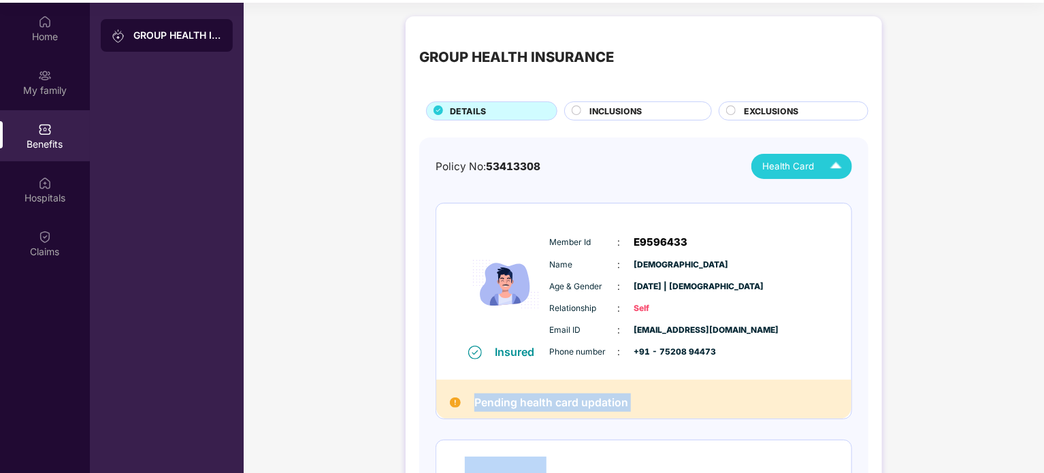
click at [586, 403] on h2 "Pending health card updation" at bounding box center [551, 402] width 154 height 18
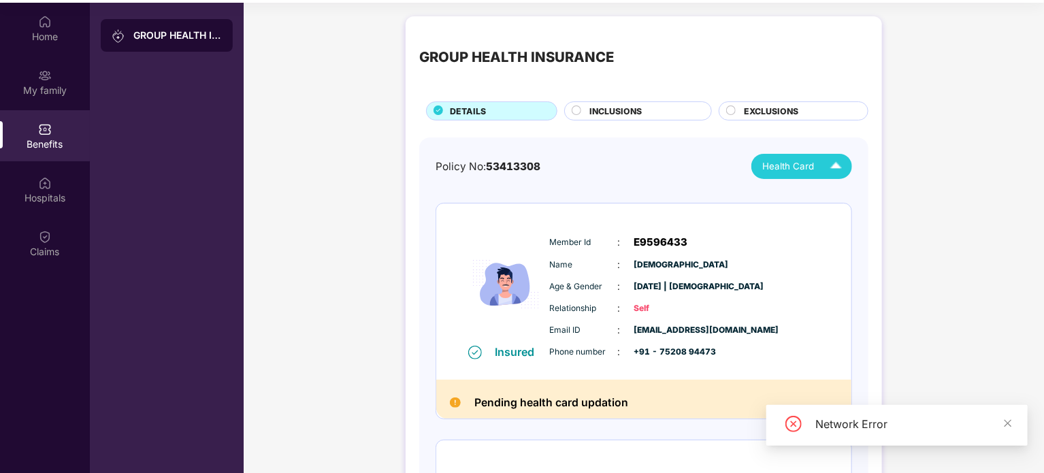
click at [663, 116] on div "INCLUSIONS" at bounding box center [644, 112] width 122 height 15
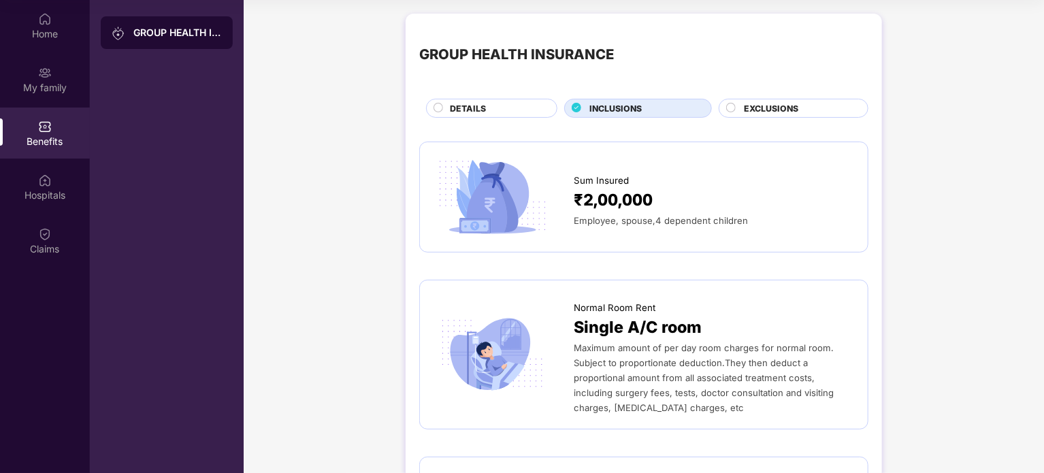
scroll to position [0, 0]
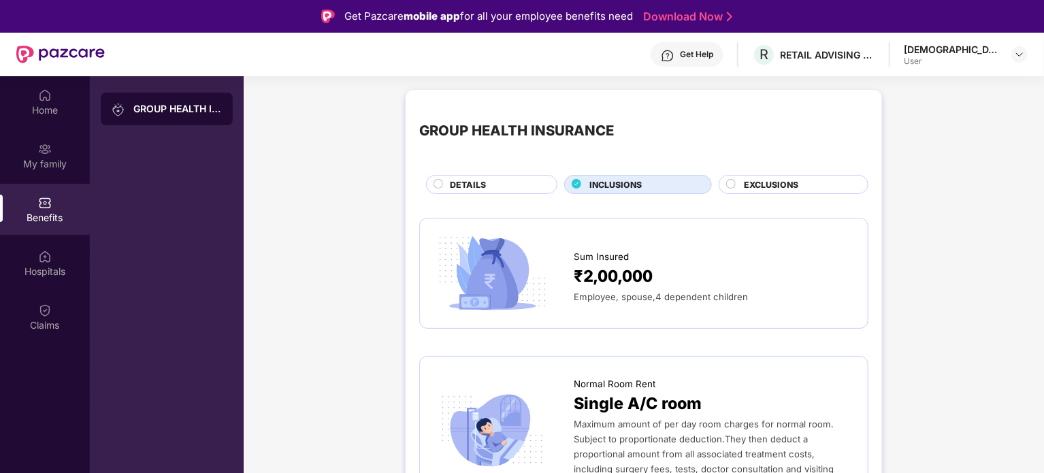
click at [768, 185] on span "EXCLUSIONS" at bounding box center [771, 184] width 54 height 13
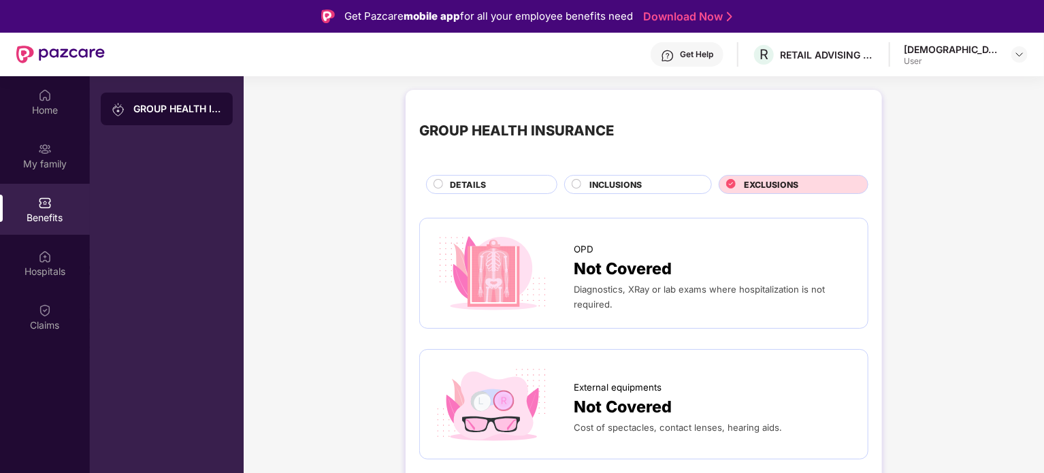
scroll to position [76, 0]
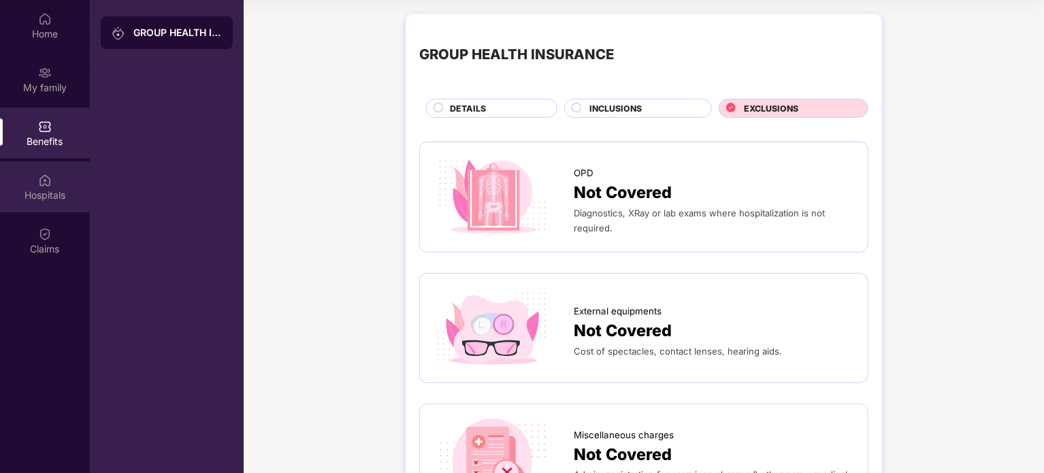
click at [38, 185] on img at bounding box center [45, 181] width 14 height 14
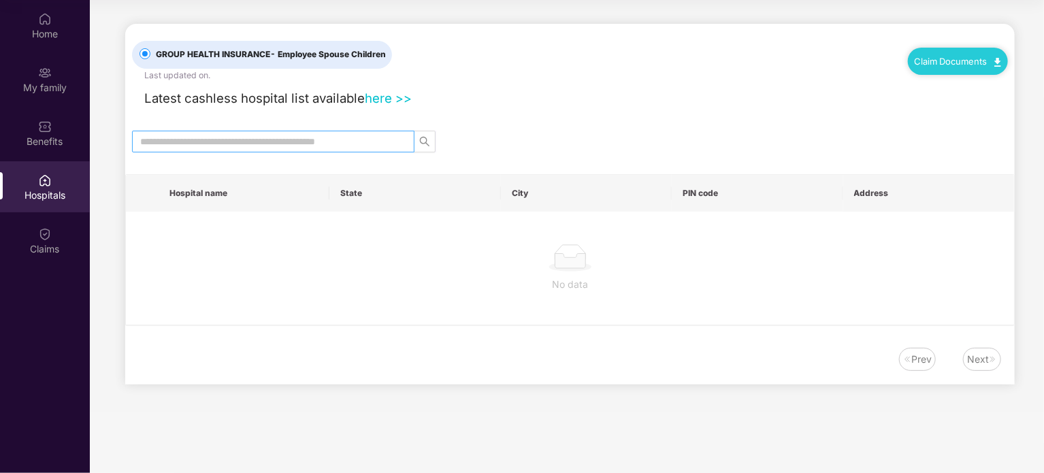
drag, startPoint x: 210, startPoint y: 150, endPoint x: 226, endPoint y: 145, distance: 17.2
click at [226, 145] on span at bounding box center [273, 142] width 282 height 22
click at [226, 145] on input "text" at bounding box center [267, 141] width 255 height 15
click at [427, 144] on icon "search" at bounding box center [424, 141] width 11 height 11
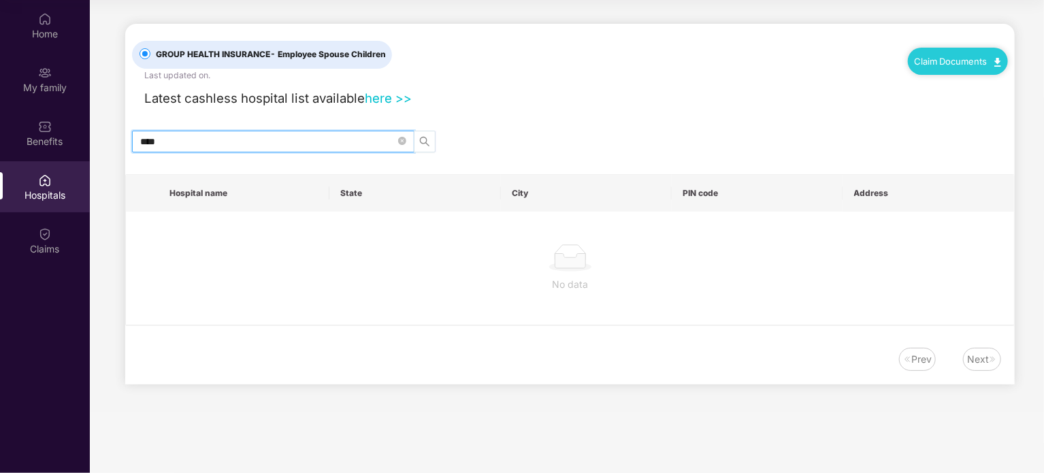
click at [427, 144] on icon "search" at bounding box center [424, 141] width 11 height 11
type input "****"
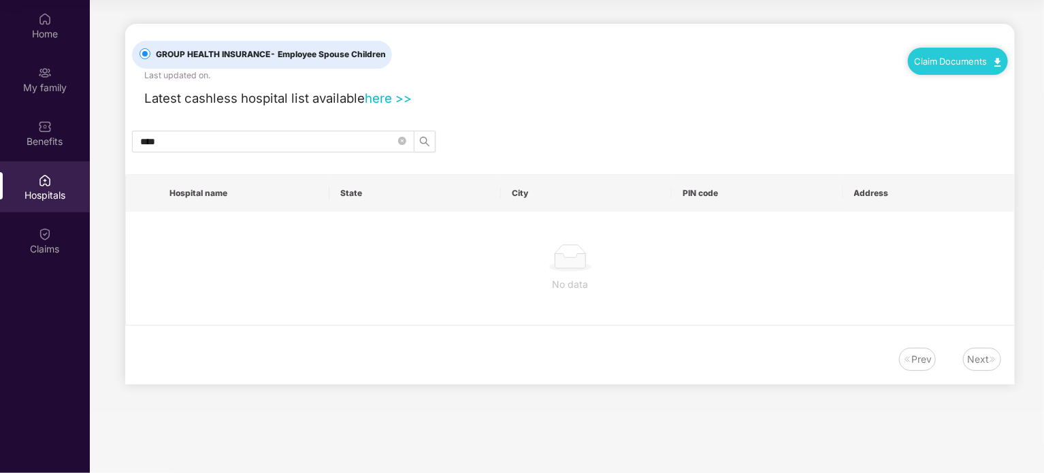
click at [977, 68] on div "Claim Documents" at bounding box center [958, 61] width 100 height 27
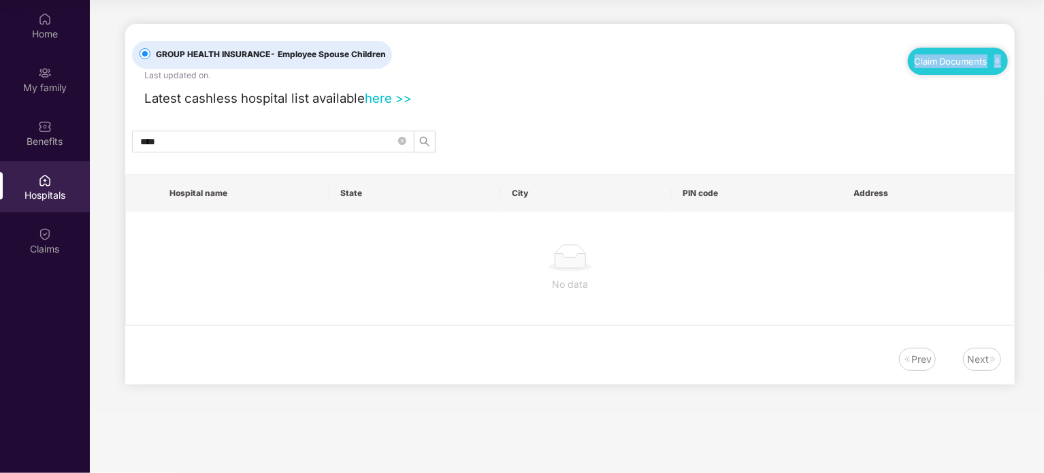
click at [976, 68] on div "Claim Documents" at bounding box center [958, 61] width 100 height 27
click at [958, 68] on div "Claim Documents" at bounding box center [958, 61] width 100 height 27
click at [314, 50] on span "- Employee Spouse Children" at bounding box center [328, 54] width 116 height 10
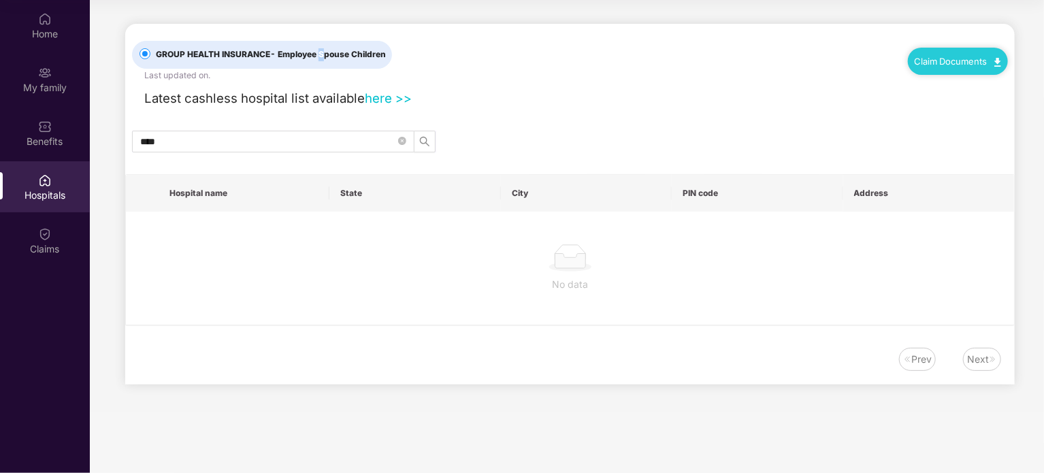
click at [314, 50] on span "- Employee Spouse Children" at bounding box center [328, 54] width 116 height 10
click at [313, 56] on span "- Employee Spouse Children" at bounding box center [328, 54] width 116 height 10
click at [346, 106] on div "Latest cashless hospital list available here >>" at bounding box center [272, 98] width 280 height 20
drag, startPoint x: 346, startPoint y: 106, endPoint x: 206, endPoint y: 101, distance: 139.6
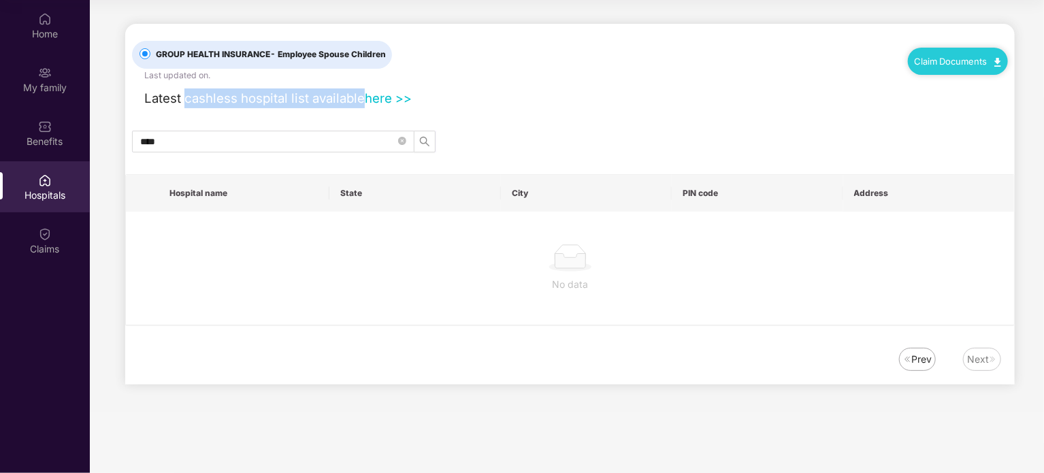
click at [206, 101] on div "Latest cashless hospital list available here >>" at bounding box center [272, 98] width 280 height 20
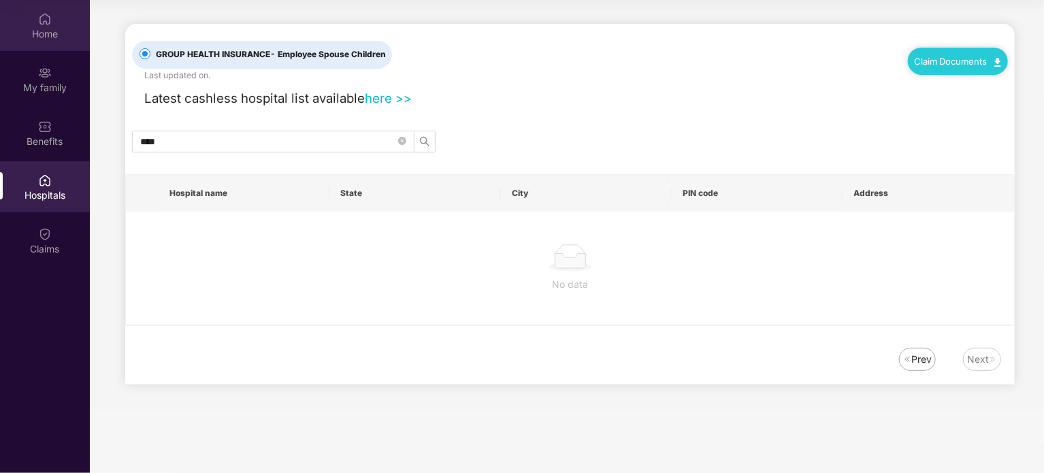
click at [47, 27] on div "Home" at bounding box center [45, 34] width 90 height 14
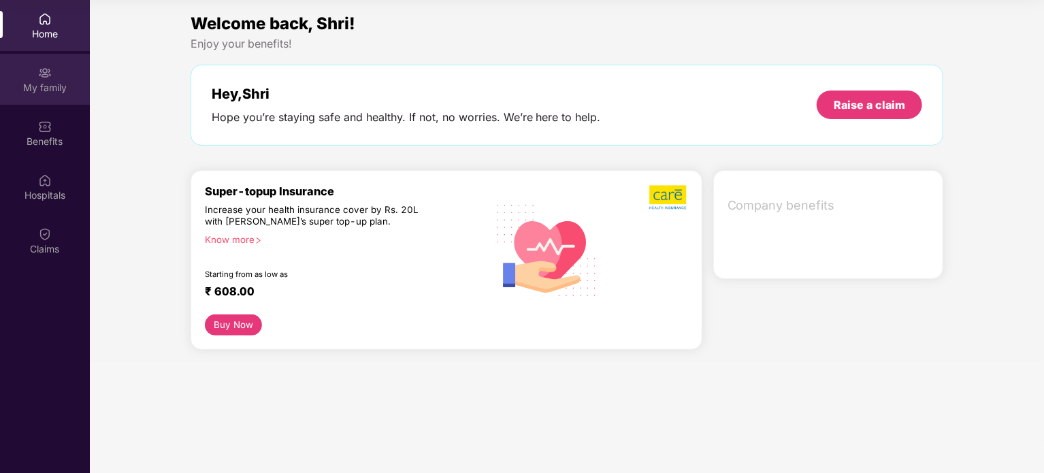
click at [49, 76] on img at bounding box center [45, 73] width 14 height 14
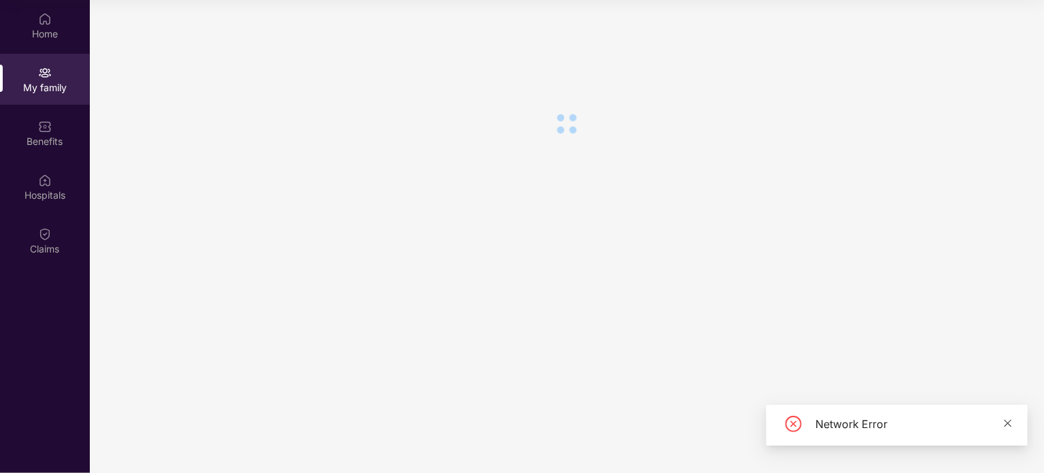
click at [1012, 424] on icon "close" at bounding box center [1008, 424] width 10 height 10
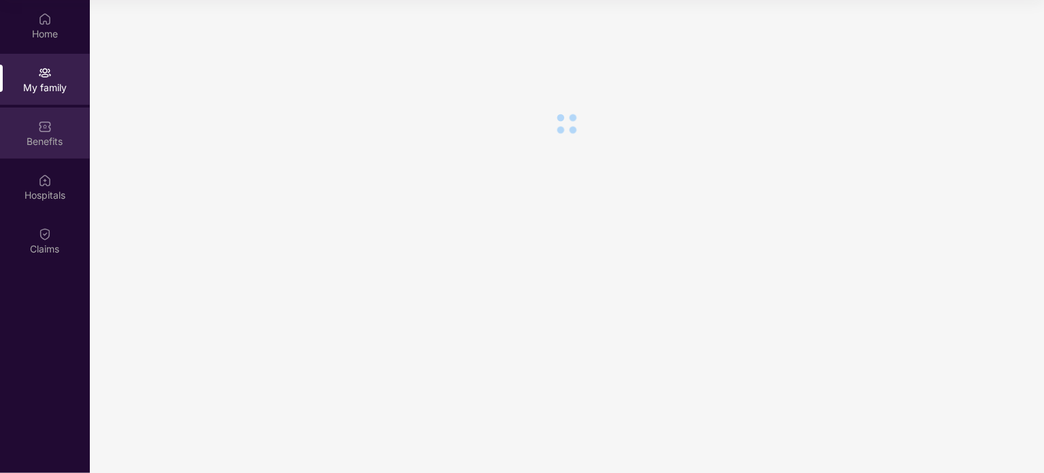
click at [41, 136] on div "Benefits" at bounding box center [45, 142] width 90 height 14
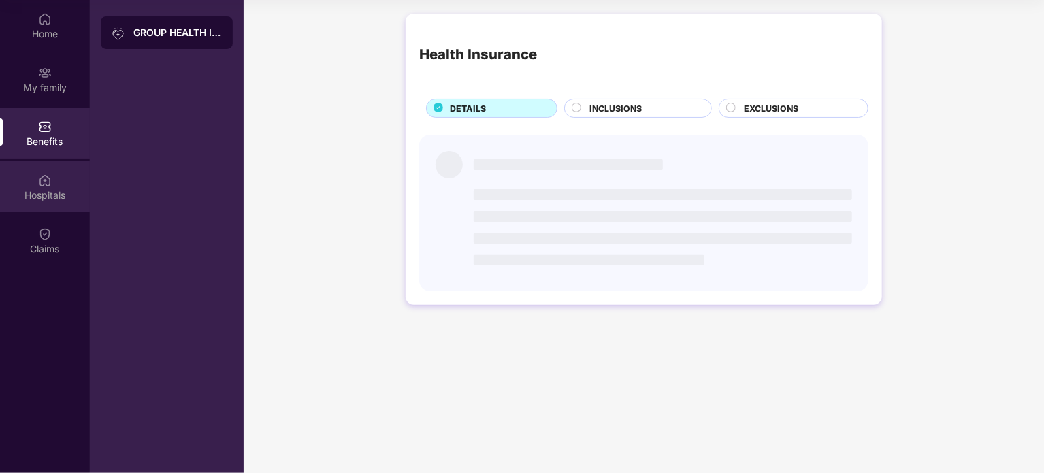
click at [44, 184] on img at bounding box center [45, 181] width 14 height 14
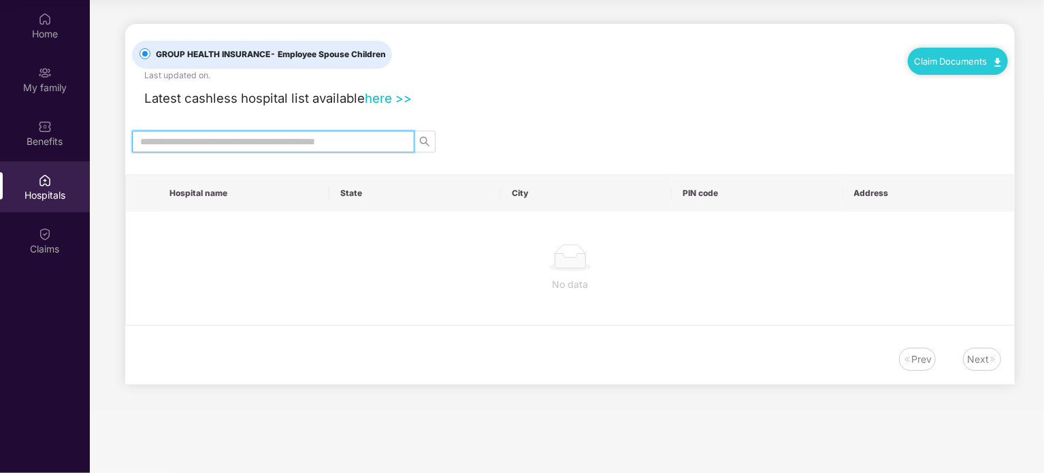
click at [203, 135] on input "text" at bounding box center [267, 141] width 255 height 15
drag, startPoint x: 389, startPoint y: 56, endPoint x: 267, endPoint y: 65, distance: 122.8
click at [267, 65] on label "GROUP HEALTH INSURANCE - Employee Spouse Children" at bounding box center [262, 55] width 260 height 28
click at [964, 59] on link "Claim Documents" at bounding box center [958, 61] width 86 height 11
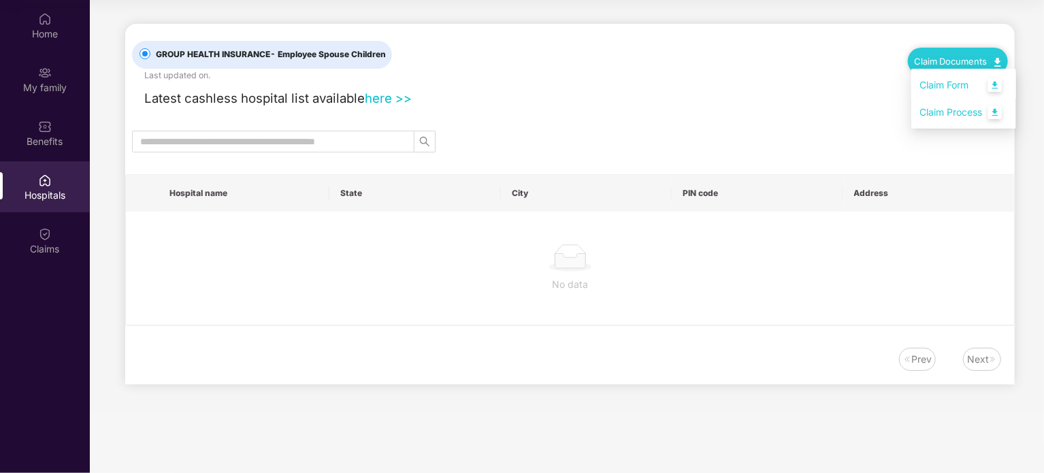
click at [950, 80] on link "Claim Form" at bounding box center [963, 85] width 88 height 29
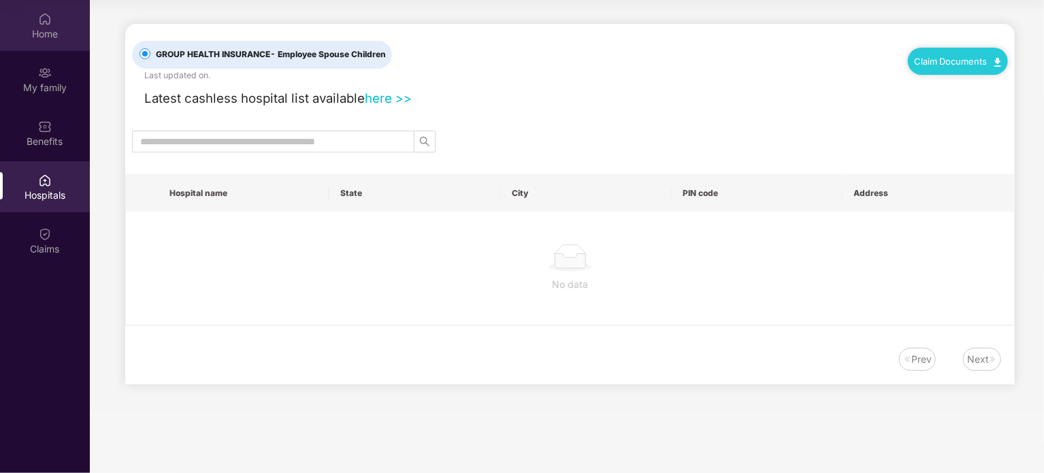
click at [44, 39] on div "Home" at bounding box center [45, 34] width 90 height 14
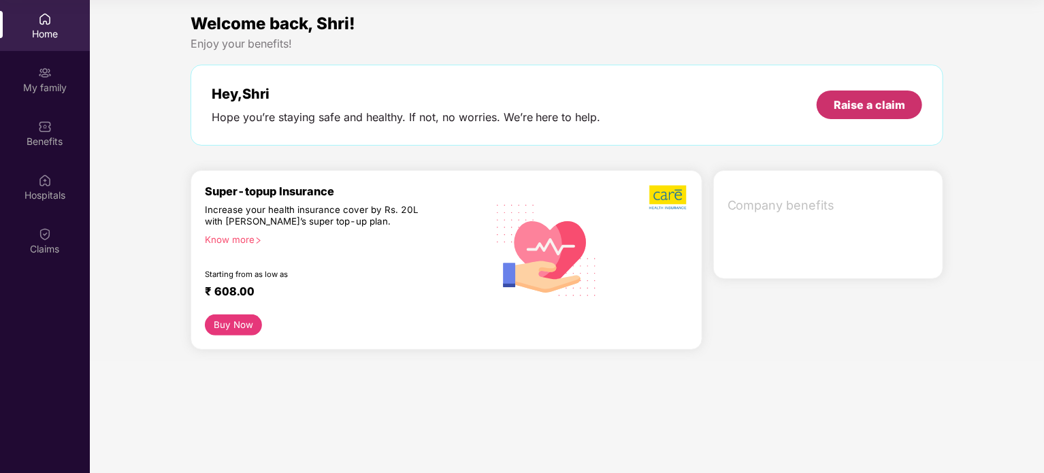
click at [868, 112] on div "Raise a claim" at bounding box center [869, 104] width 71 height 15
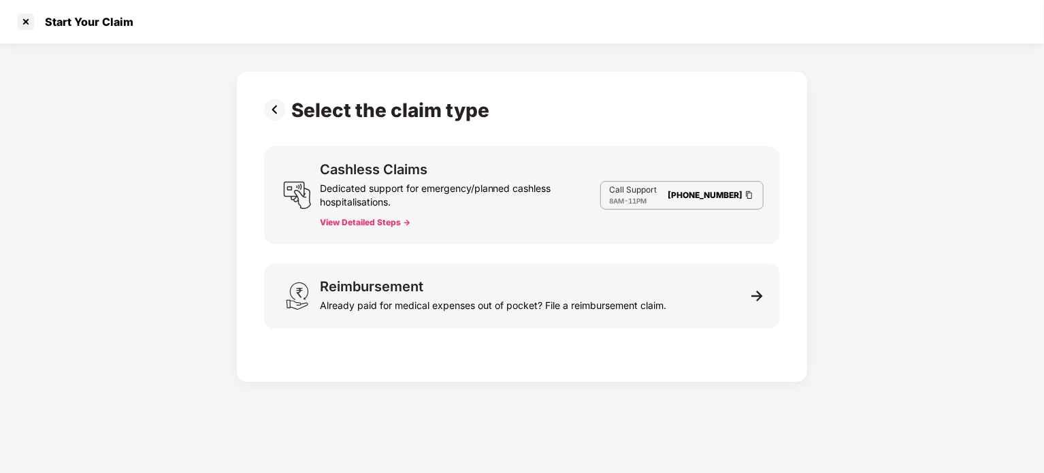
scroll to position [33, 0]
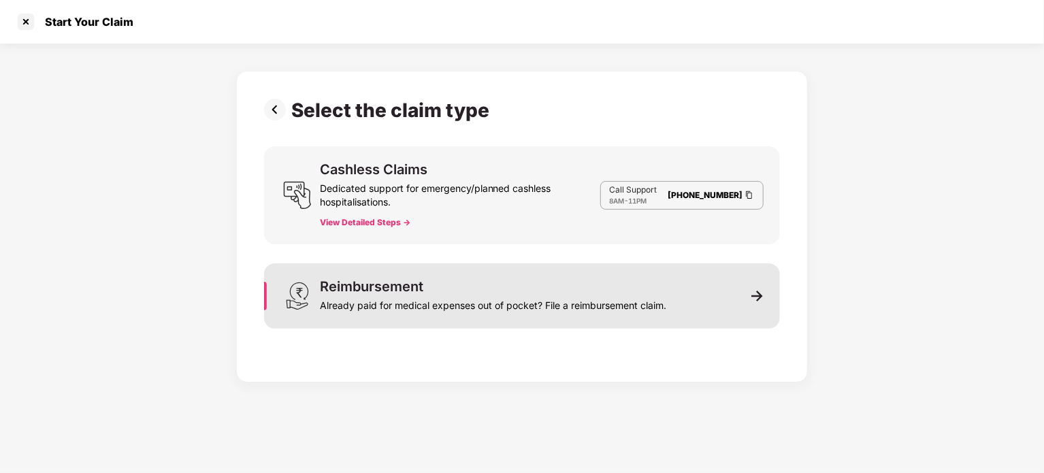
click at [498, 326] on div "Reimbursement Already paid for medical expenses out of pocket? File a reimburse…" at bounding box center [522, 295] width 516 height 65
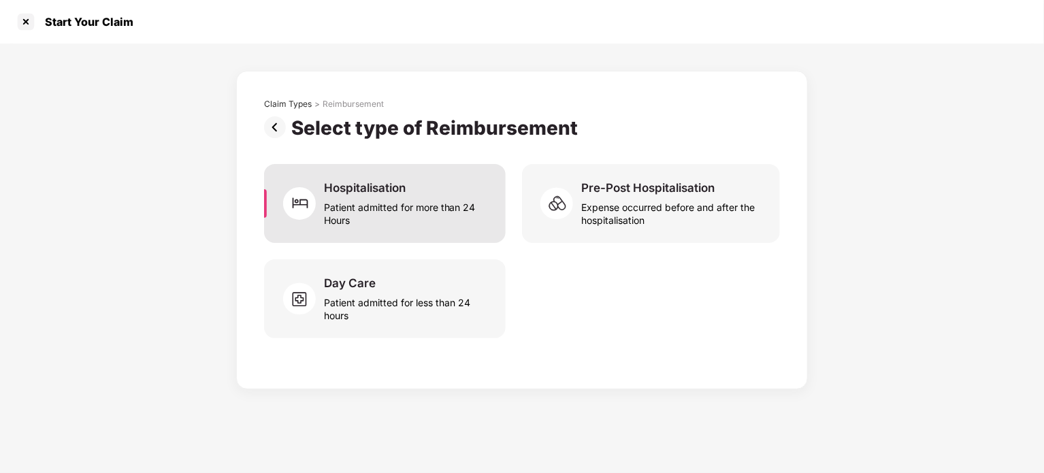
click at [445, 225] on div "Patient admitted for more than 24 Hours" at bounding box center [406, 210] width 165 height 31
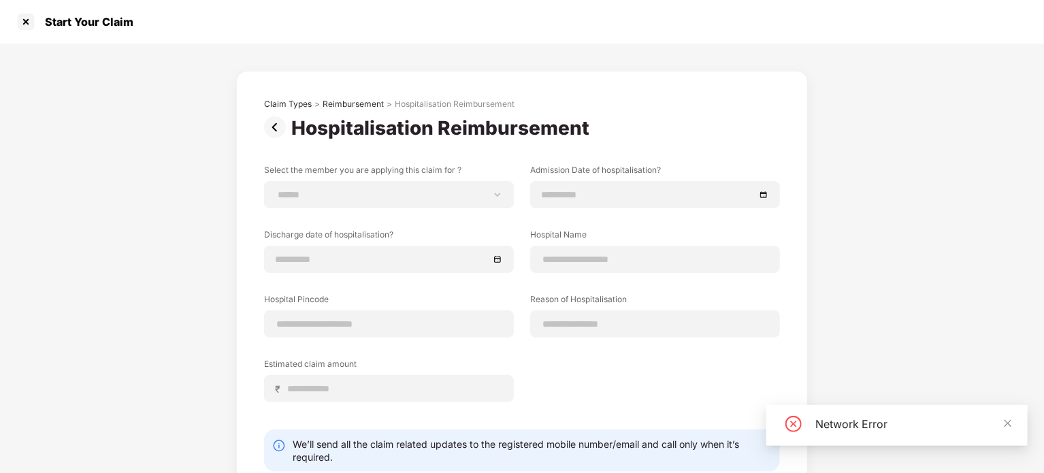
drag, startPoint x: 1042, startPoint y: 318, endPoint x: 1045, endPoint y: 403, distance: 85.1
click at [1043, 403] on html "Get Pazcare mobile app for all your employee benefits need Download Now Start Y…" at bounding box center [522, 203] width 1044 height 473
click at [540, 131] on div "Hospitalisation Reimbursement" at bounding box center [443, 127] width 304 height 23
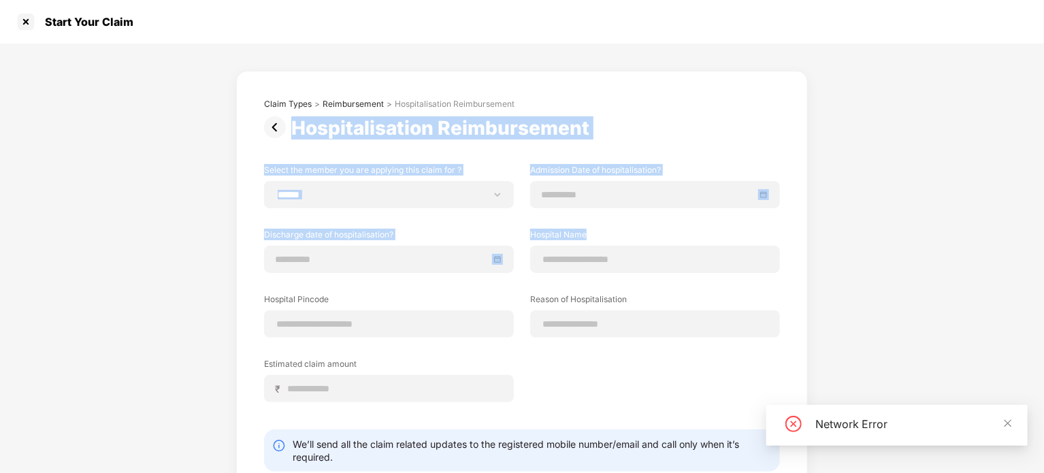
drag, startPoint x: 540, startPoint y: 131, endPoint x: 546, endPoint y: 242, distance: 111.1
click at [546, 242] on div "Claim Types > Reimbursement > Hospitalisation Reimbursement Hospitalisation Rei…" at bounding box center [522, 310] width 516 height 422
click at [563, 238] on label "Hospital Name" at bounding box center [655, 237] width 250 height 17
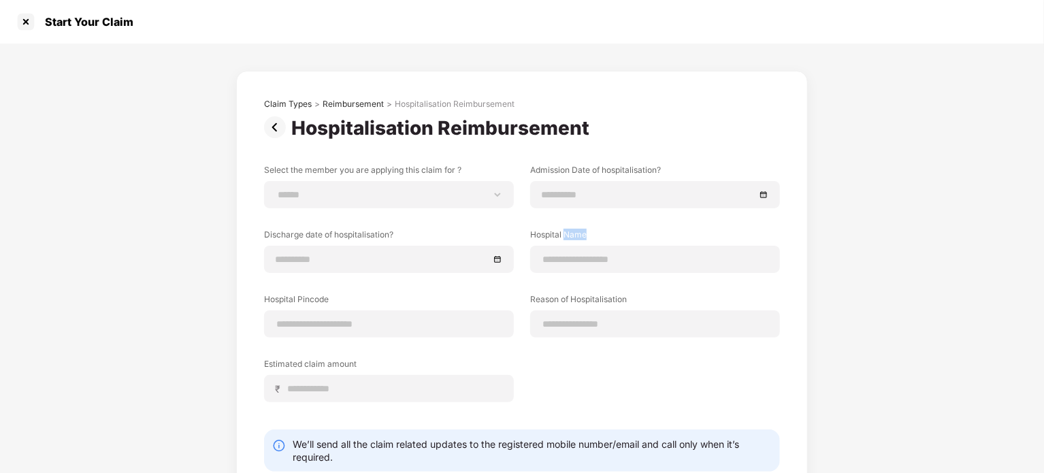
click at [563, 238] on label "Hospital Name" at bounding box center [655, 237] width 250 height 17
drag, startPoint x: 563, startPoint y: 238, endPoint x: 550, endPoint y: 239, distance: 13.0
click at [550, 239] on label "Hospital Name" at bounding box center [655, 237] width 250 height 17
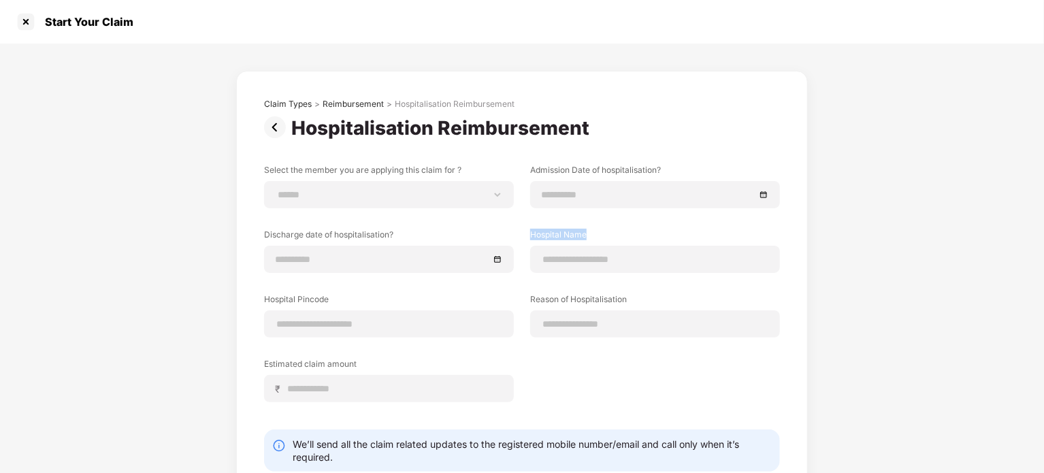
click at [550, 239] on label "Hospital Name" at bounding box center [655, 237] width 250 height 17
drag, startPoint x: 550, startPoint y: 239, endPoint x: 563, endPoint y: 242, distance: 13.2
click at [563, 242] on label "Hospital Name" at bounding box center [655, 237] width 250 height 17
click at [555, 235] on label "Hospital Name" at bounding box center [655, 237] width 250 height 17
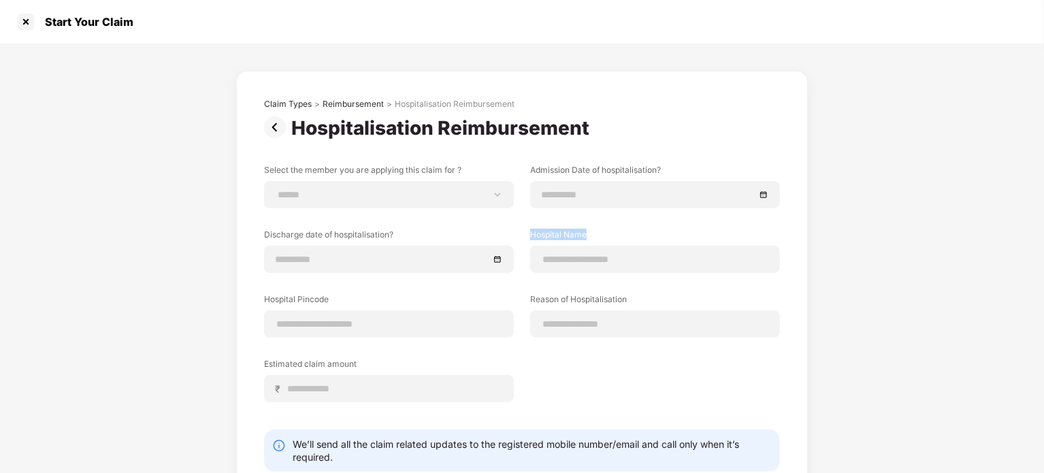
click at [555, 235] on label "Hospital Name" at bounding box center [655, 237] width 250 height 17
click at [561, 237] on label "Hospital Name" at bounding box center [655, 237] width 250 height 17
click at [561, 240] on label "Hospital Name" at bounding box center [655, 237] width 250 height 17
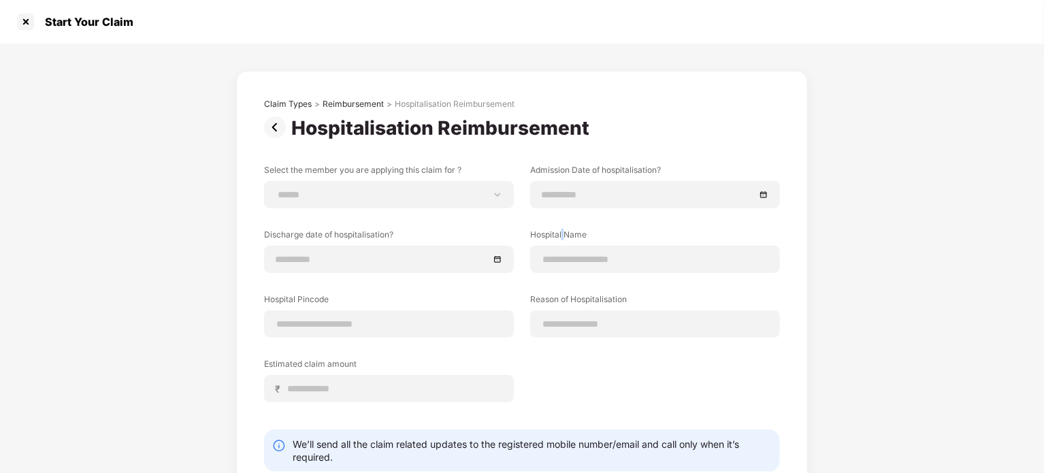
click at [561, 240] on label "Hospital Name" at bounding box center [655, 237] width 250 height 17
click at [561, 239] on label "Hospital Name" at bounding box center [655, 237] width 250 height 17
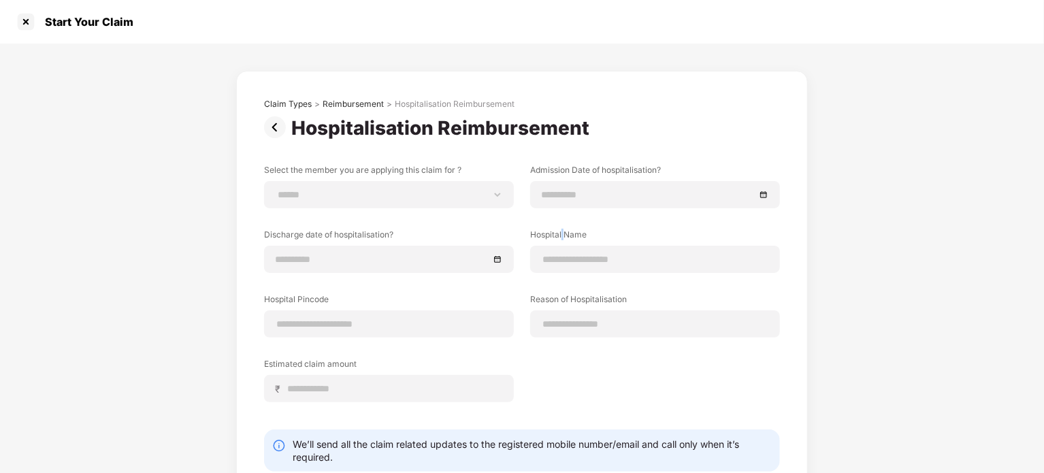
click at [561, 239] on label "Hospital Name" at bounding box center [655, 237] width 250 height 17
click at [561, 236] on label "Hospital Name" at bounding box center [655, 237] width 250 height 17
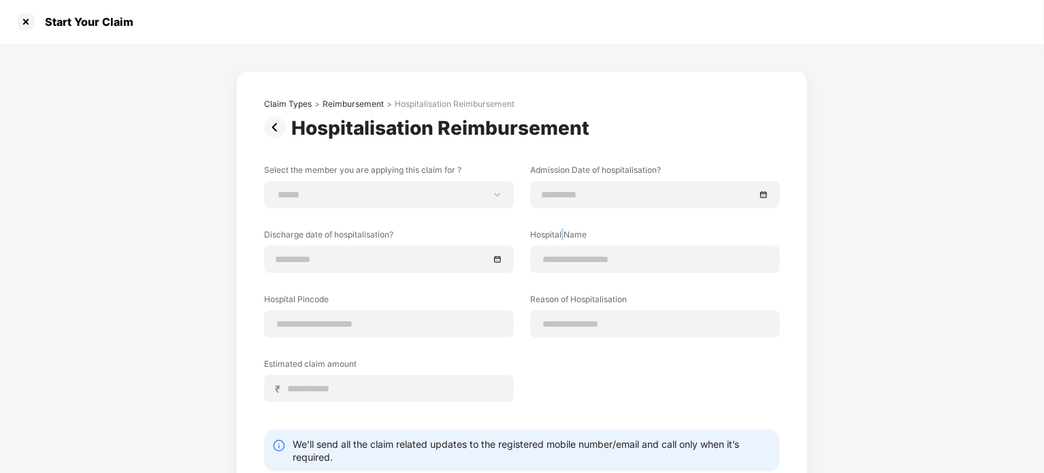
click at [561, 236] on label "Hospital Name" at bounding box center [655, 237] width 250 height 17
click at [560, 238] on label "Hospital Name" at bounding box center [655, 237] width 250 height 17
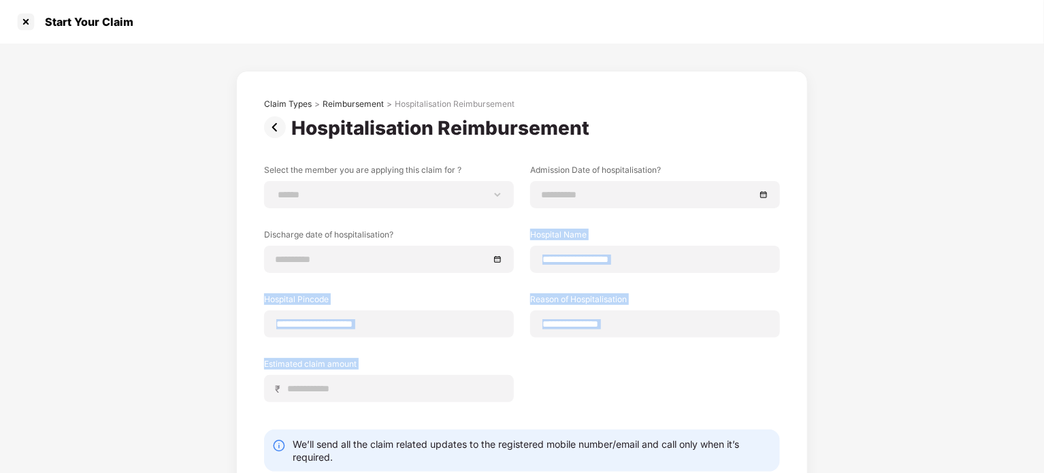
drag, startPoint x: 560, startPoint y: 238, endPoint x: 419, endPoint y: 353, distance: 182.8
click at [419, 353] on div "Select the member you are applying this claim for ? ****** Admission Date of ho…" at bounding box center [522, 293] width 516 height 259
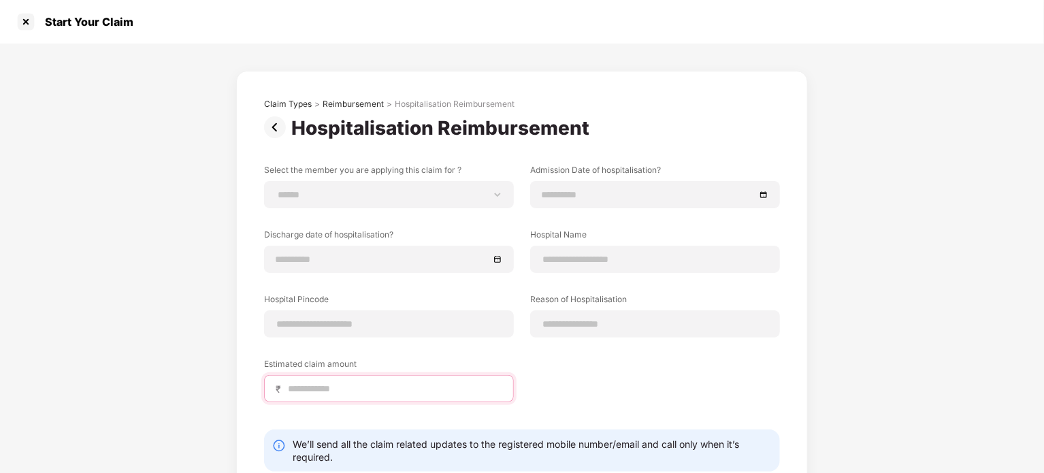
click at [383, 395] on input at bounding box center [394, 389] width 216 height 14
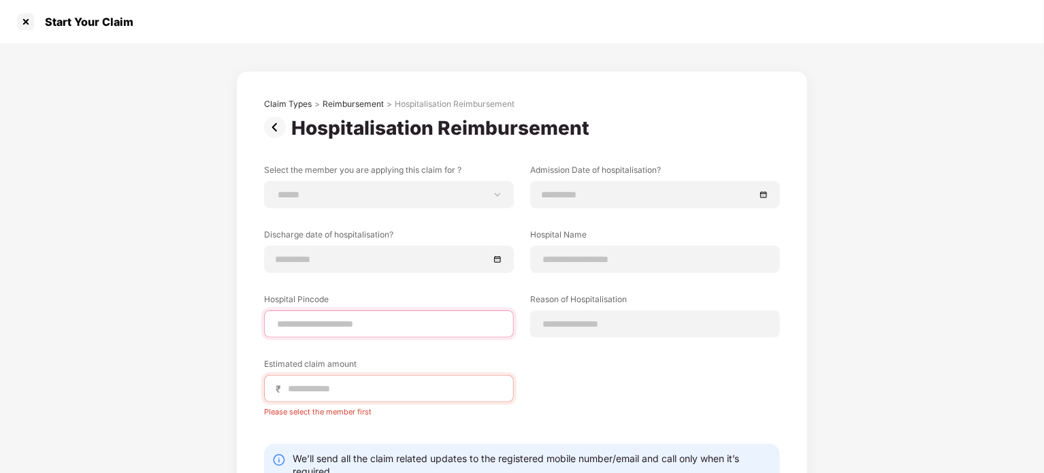
click at [339, 320] on input at bounding box center [389, 324] width 227 height 14
click at [355, 261] on input at bounding box center [382, 259] width 213 height 15
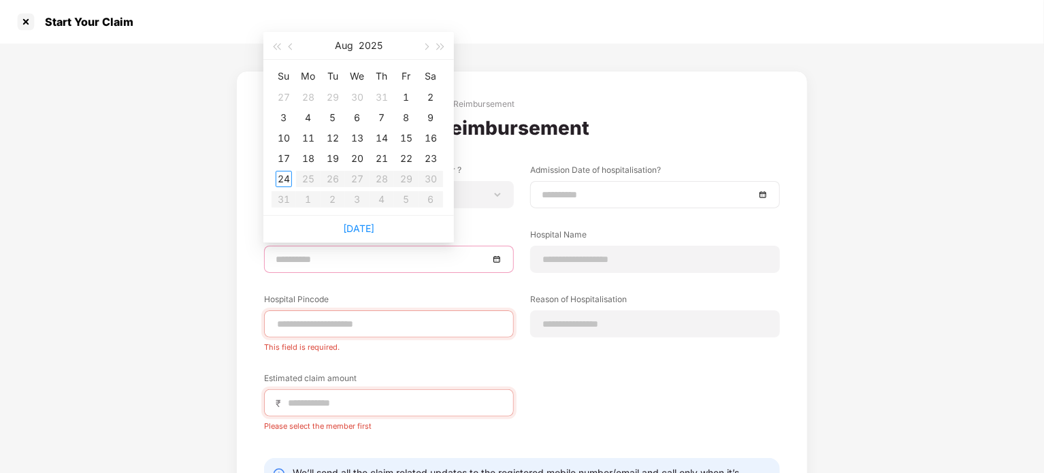
click at [610, 199] on input at bounding box center [648, 194] width 213 height 15
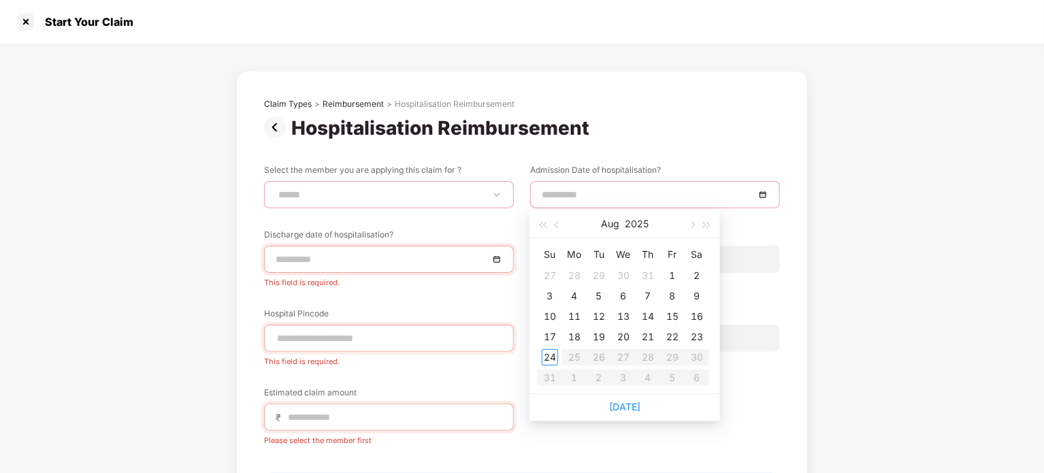
click at [427, 192] on select "******" at bounding box center [389, 194] width 227 height 11
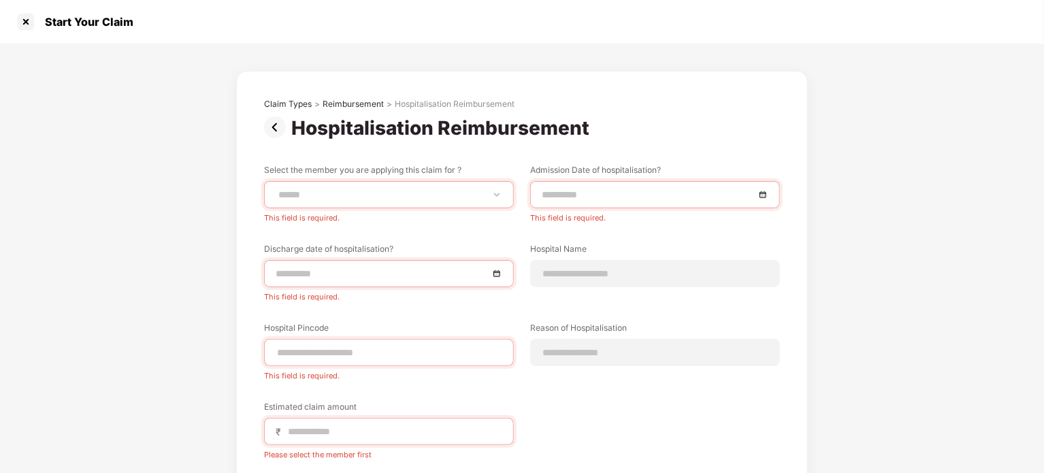
click at [444, 169] on label "Select the member you are applying this claim for ?" at bounding box center [389, 172] width 250 height 17
click at [426, 191] on select "******" at bounding box center [389, 194] width 227 height 11
click at [482, 166] on label "Select the member you are applying this claim for ?" at bounding box center [389, 172] width 250 height 17
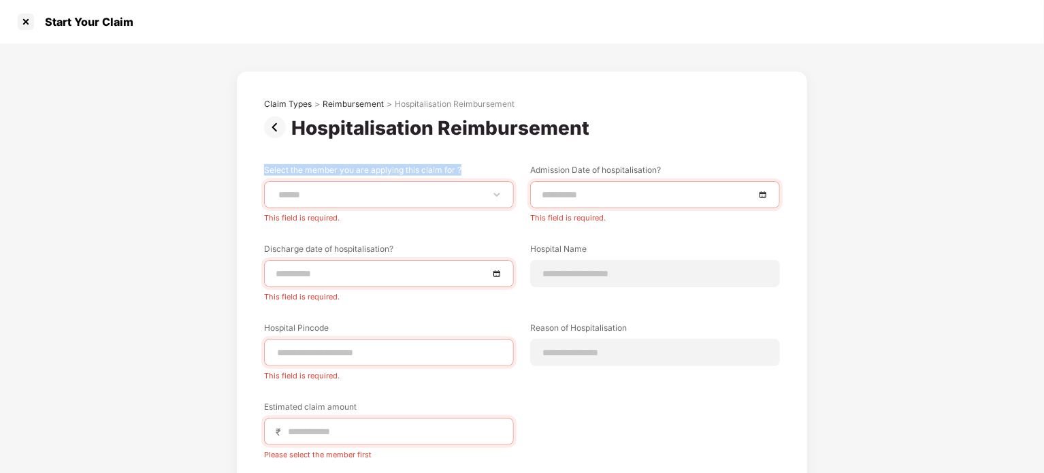
click at [482, 166] on label "Select the member you are applying this claim for ?" at bounding box center [389, 172] width 250 height 17
click at [468, 198] on select "******" at bounding box center [389, 194] width 227 height 11
drag, startPoint x: 593, startPoint y: 179, endPoint x: 610, endPoint y: 196, distance: 23.6
click at [610, 196] on div "Admission Date of hospitalisation? This field is required." at bounding box center [655, 193] width 250 height 59
click at [610, 196] on input at bounding box center [648, 194] width 213 height 15
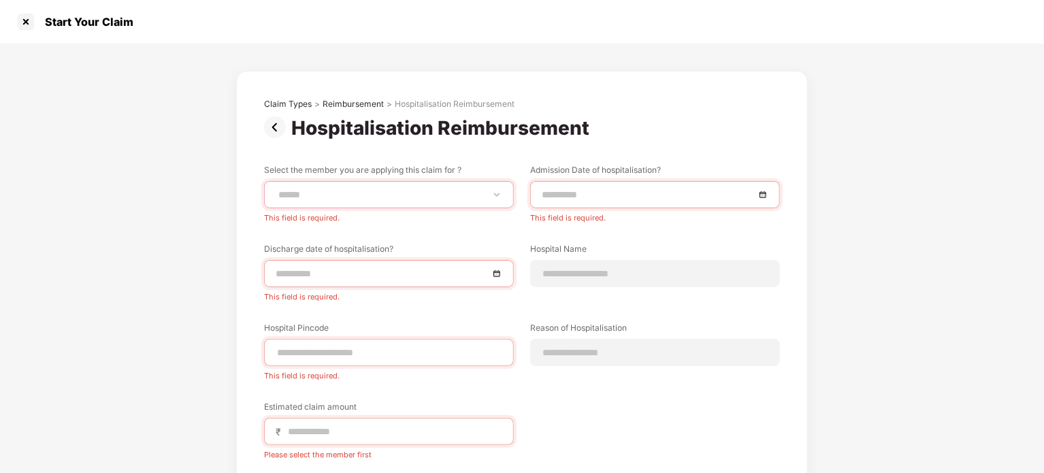
click at [488, 198] on select "******" at bounding box center [389, 194] width 227 height 11
click at [276, 189] on select "******" at bounding box center [389, 194] width 227 height 11
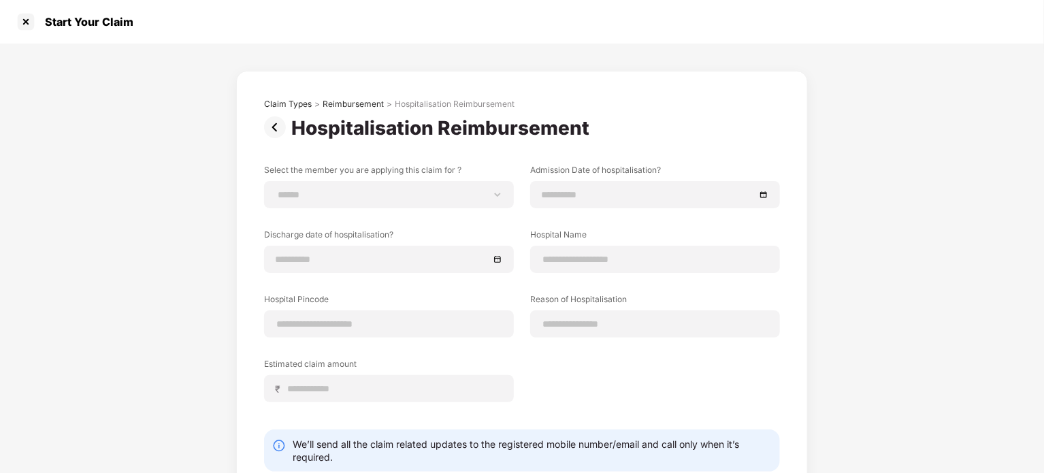
scroll to position [33, 0]
select select "**********"
click at [276, 189] on select "**********" at bounding box center [389, 194] width 227 height 11
click at [414, 258] on input at bounding box center [382, 259] width 213 height 15
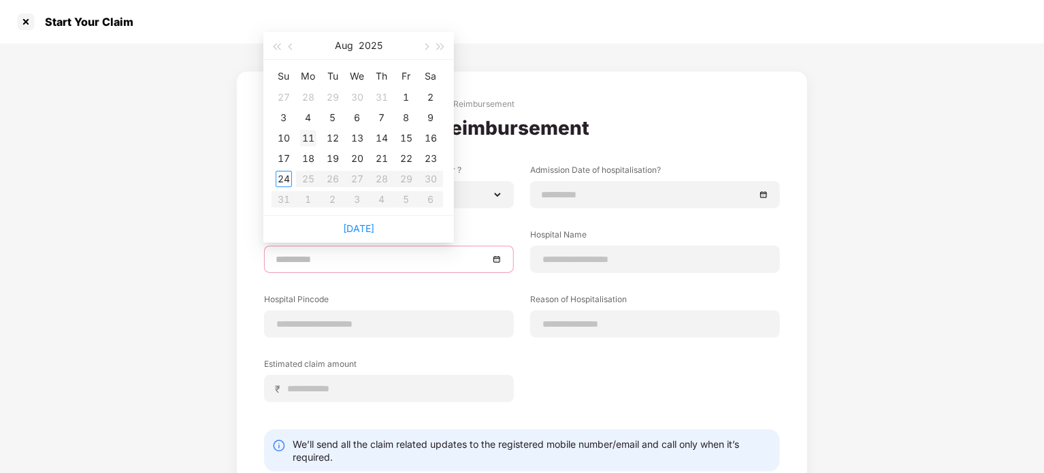
type input "**********"
click at [306, 140] on div "11" at bounding box center [308, 138] width 16 height 16
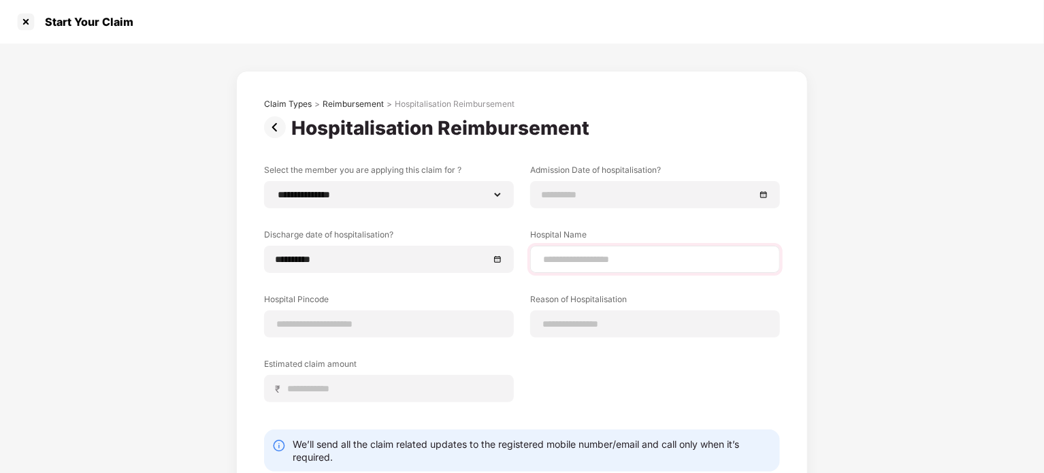
drag, startPoint x: 584, startPoint y: 270, endPoint x: 602, endPoint y: 267, distance: 18.6
click at [602, 267] on div at bounding box center [655, 259] width 250 height 27
click at [613, 263] on input at bounding box center [655, 259] width 227 height 14
type input "*"
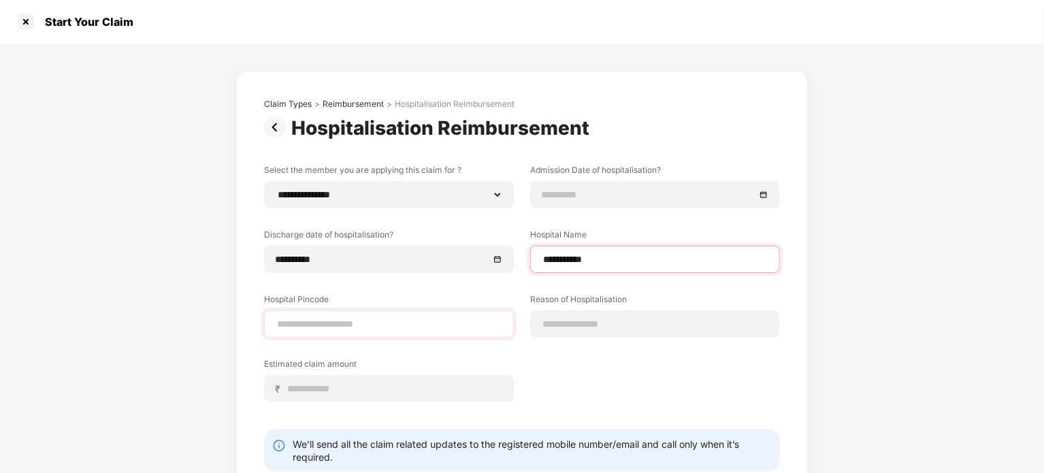
type input "**********"
click at [375, 331] on input at bounding box center [389, 324] width 227 height 14
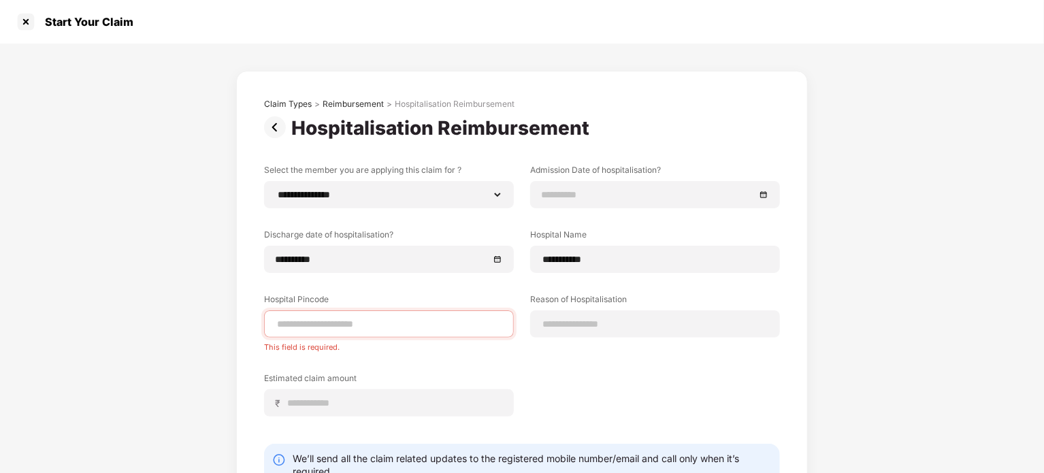
click at [317, 299] on label "Hospital Pincode" at bounding box center [389, 301] width 250 height 17
click at [346, 327] on input at bounding box center [389, 324] width 227 height 14
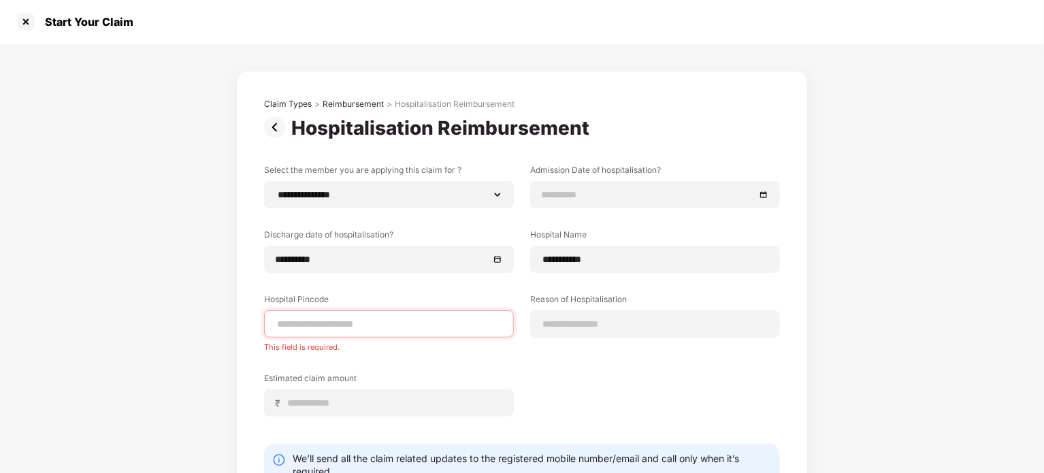
click at [610, 297] on label "Reason of Hospitalisation" at bounding box center [655, 301] width 250 height 17
drag, startPoint x: 610, startPoint y: 297, endPoint x: 542, endPoint y: 302, distance: 68.9
click at [542, 302] on label "Reason of Hospitalisation" at bounding box center [655, 301] width 250 height 17
drag, startPoint x: 542, startPoint y: 302, endPoint x: 612, endPoint y: 299, distance: 70.9
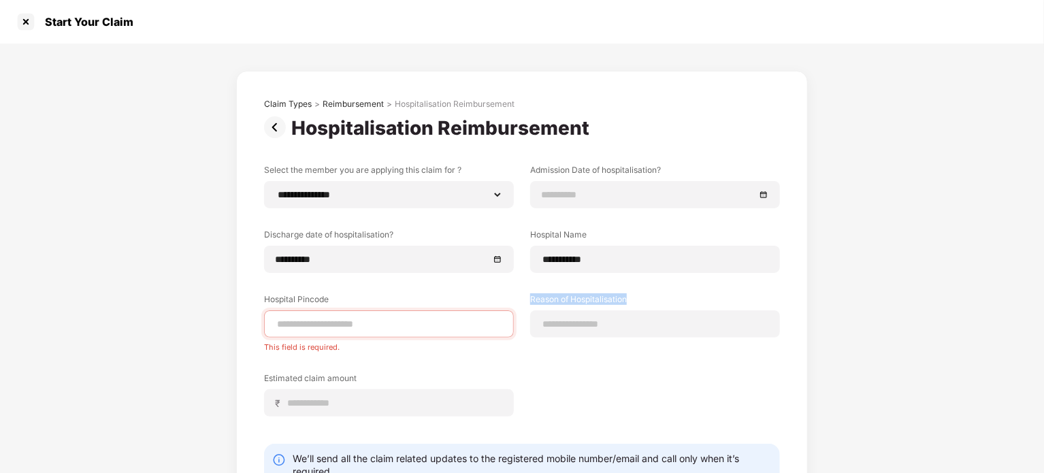
click at [612, 299] on label "Reason of Hospitalisation" at bounding box center [655, 301] width 250 height 17
click at [591, 318] on input at bounding box center [655, 324] width 227 height 14
click at [463, 312] on div at bounding box center [389, 323] width 250 height 27
click at [446, 325] on input at bounding box center [389, 324] width 227 height 14
click at [302, 296] on label "Hospital Pincode" at bounding box center [389, 301] width 250 height 17
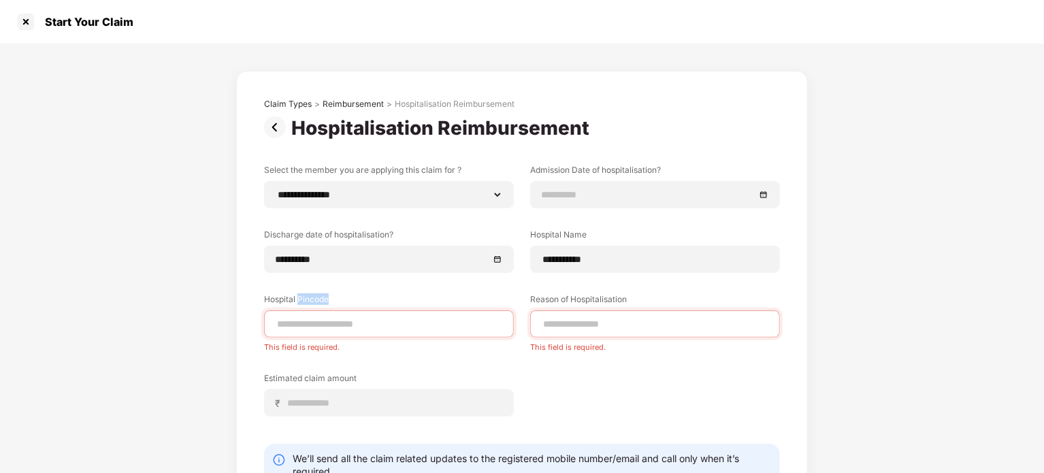
click at [302, 296] on label "Hospital Pincode" at bounding box center [389, 301] width 250 height 17
copy label "Hospital Pincode"
